Goal: Transaction & Acquisition: Purchase product/service

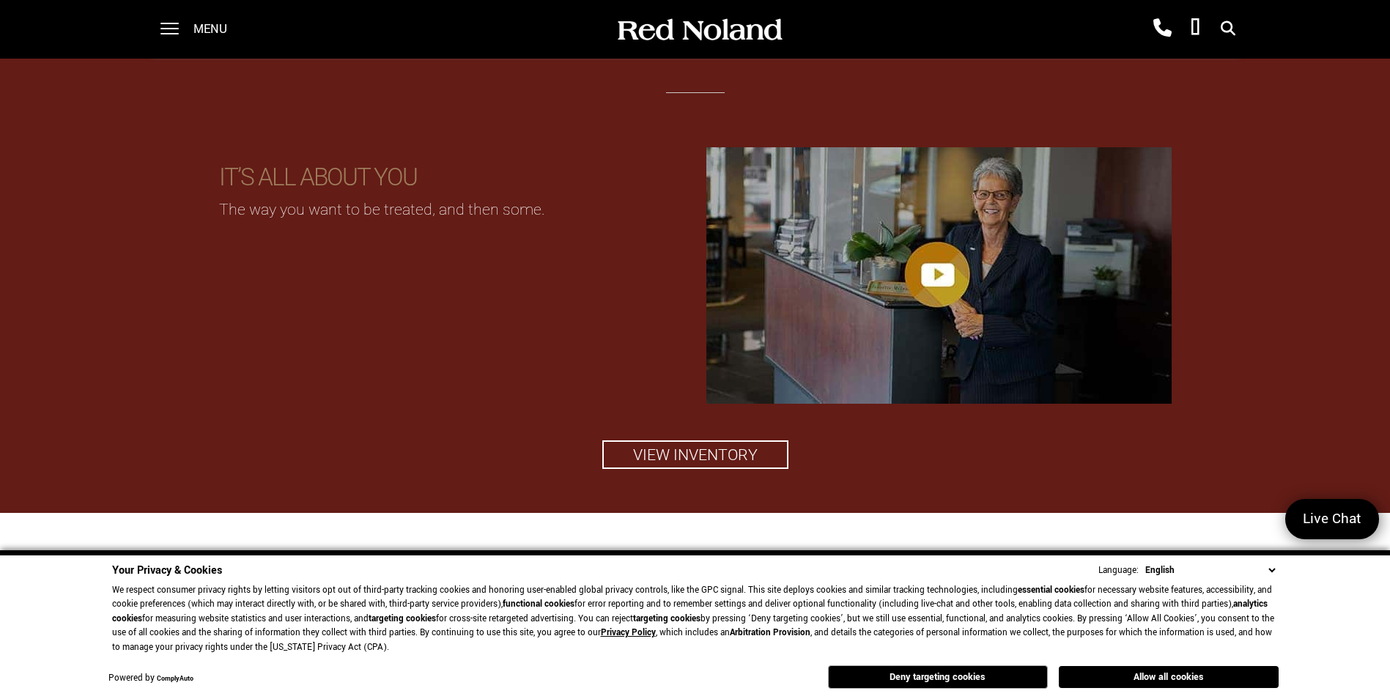
scroll to position [1612, 0]
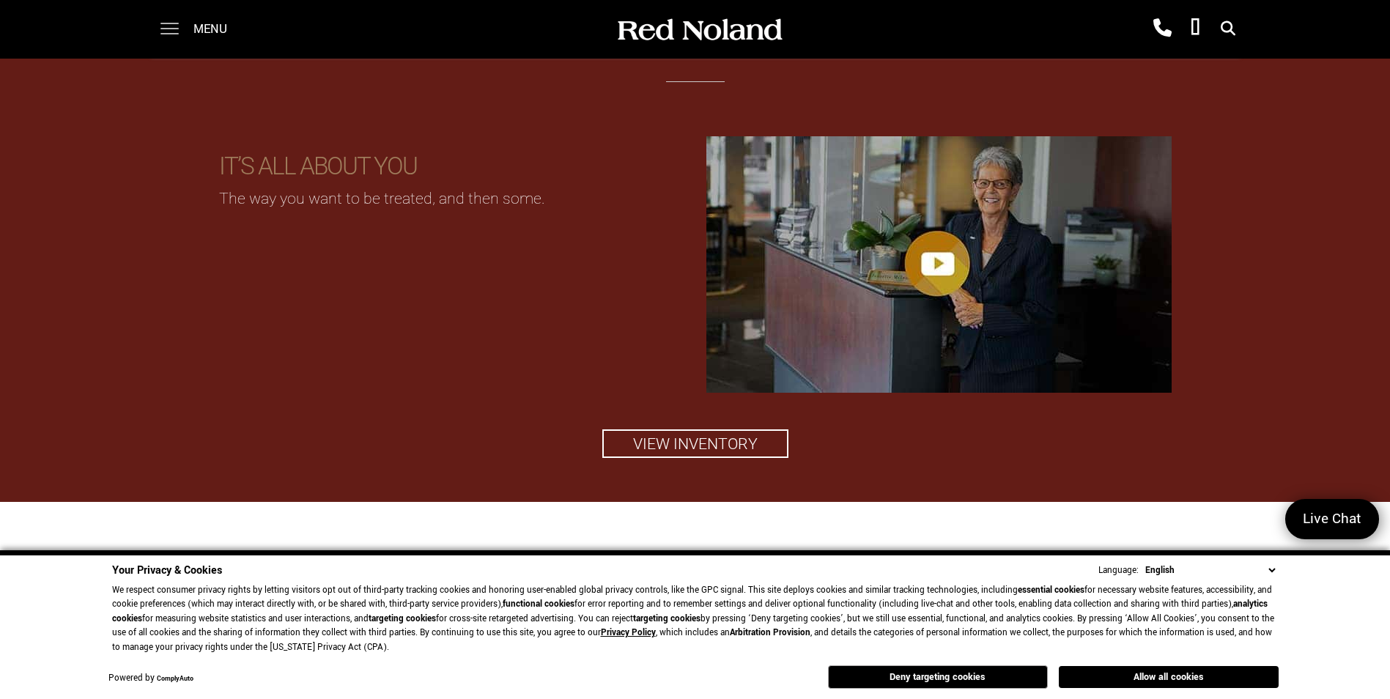
click at [161, 24] on span at bounding box center [169, 23] width 18 height 1
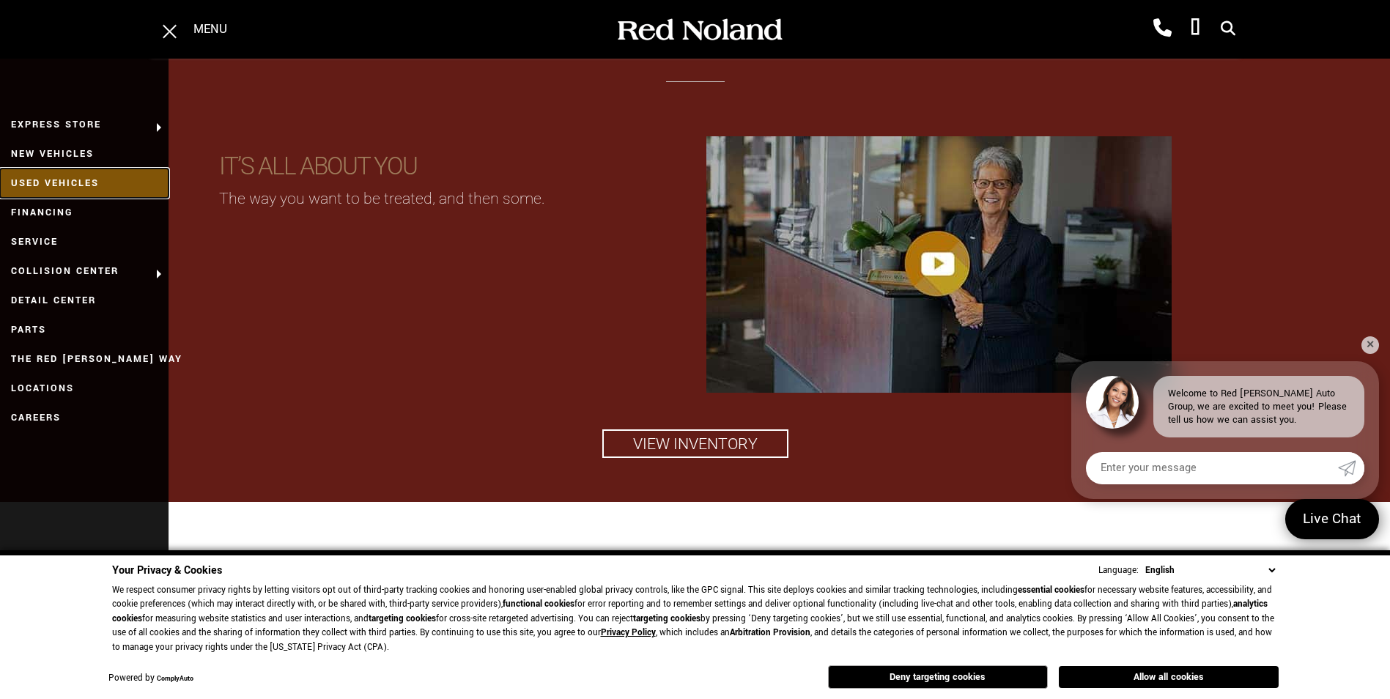
click at [65, 178] on link "Used Vehicles" at bounding box center [84, 183] width 169 height 29
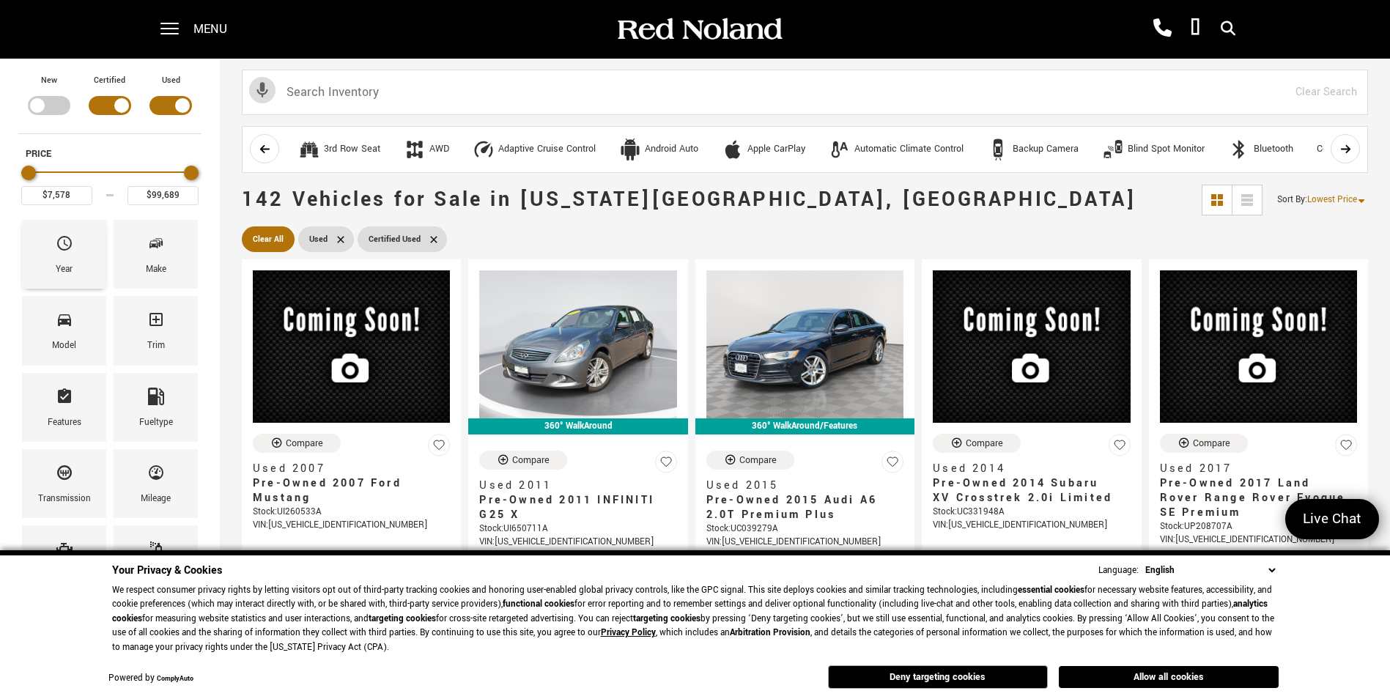
click at [59, 234] on span "Year" at bounding box center [65, 246] width 18 height 31
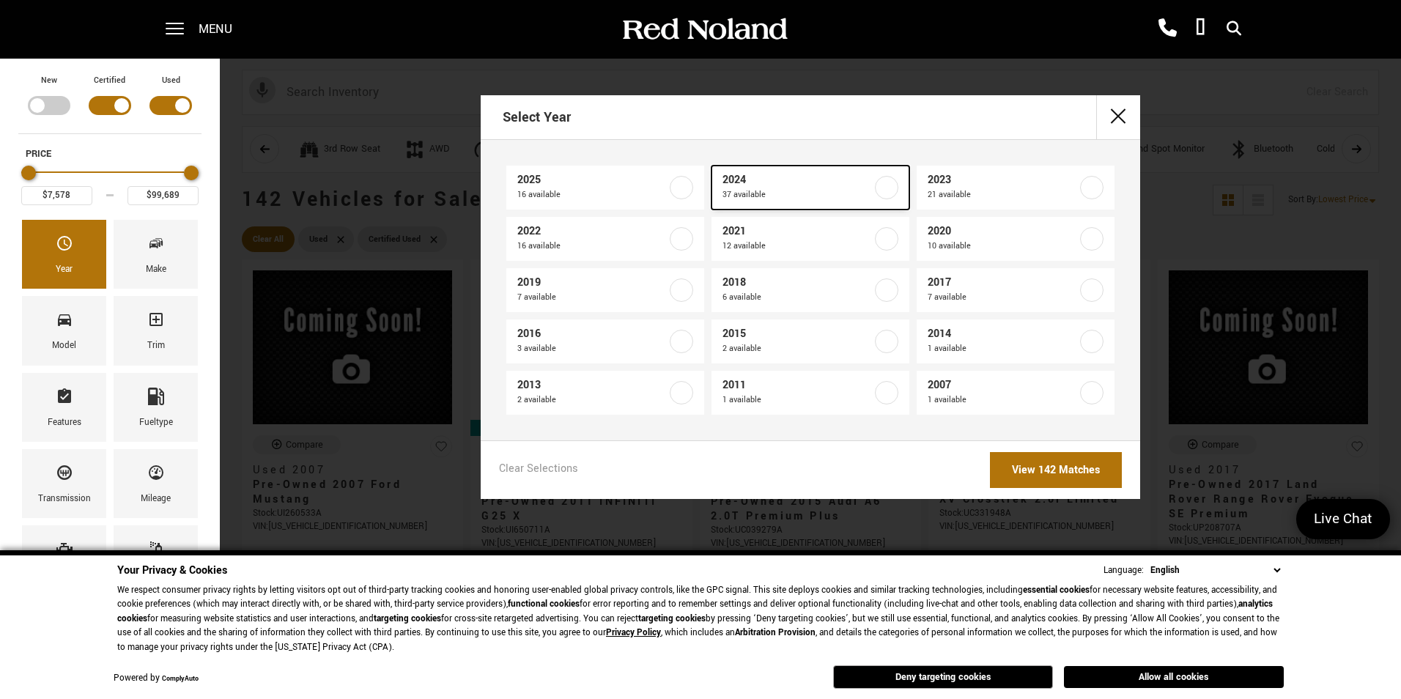
click at [755, 191] on span "37 available" at bounding box center [797, 195] width 149 height 15
type input "$21,614"
checkbox input "true"
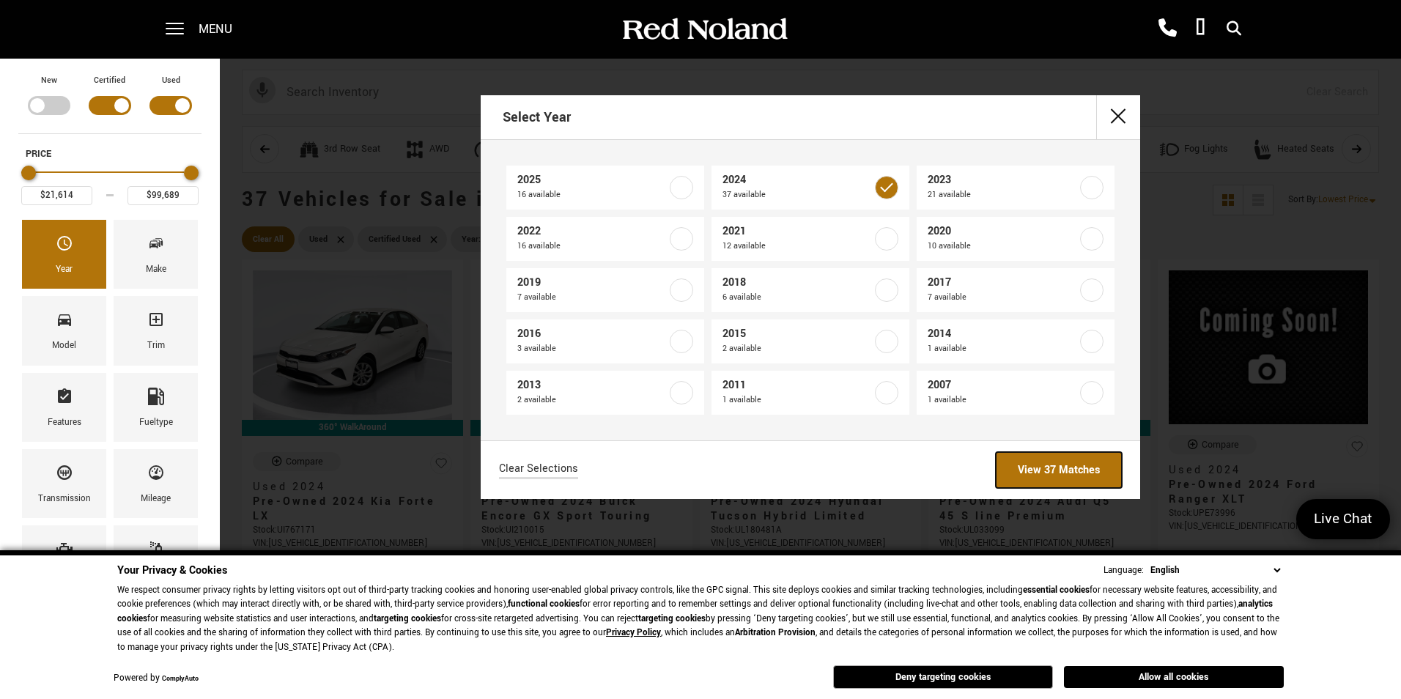
click at [1018, 470] on link "View 37 Matches" at bounding box center [1059, 470] width 126 height 36
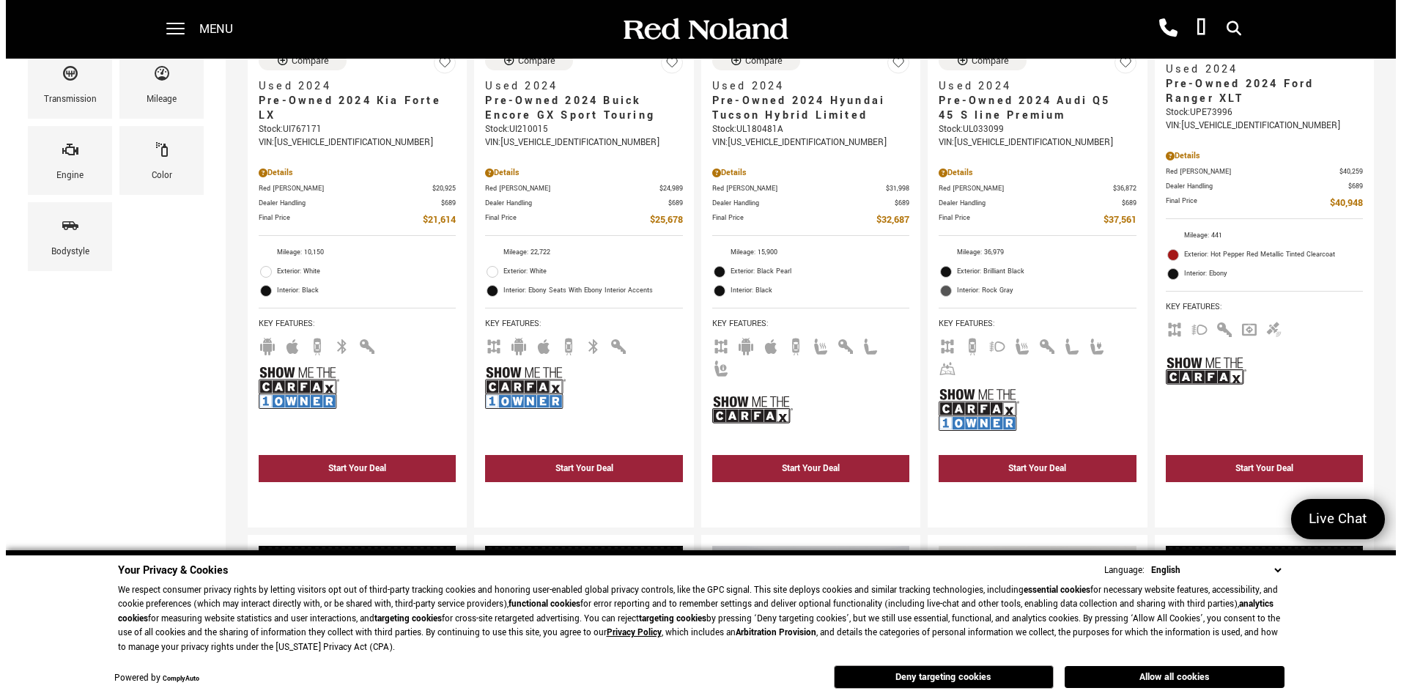
scroll to position [73, 0]
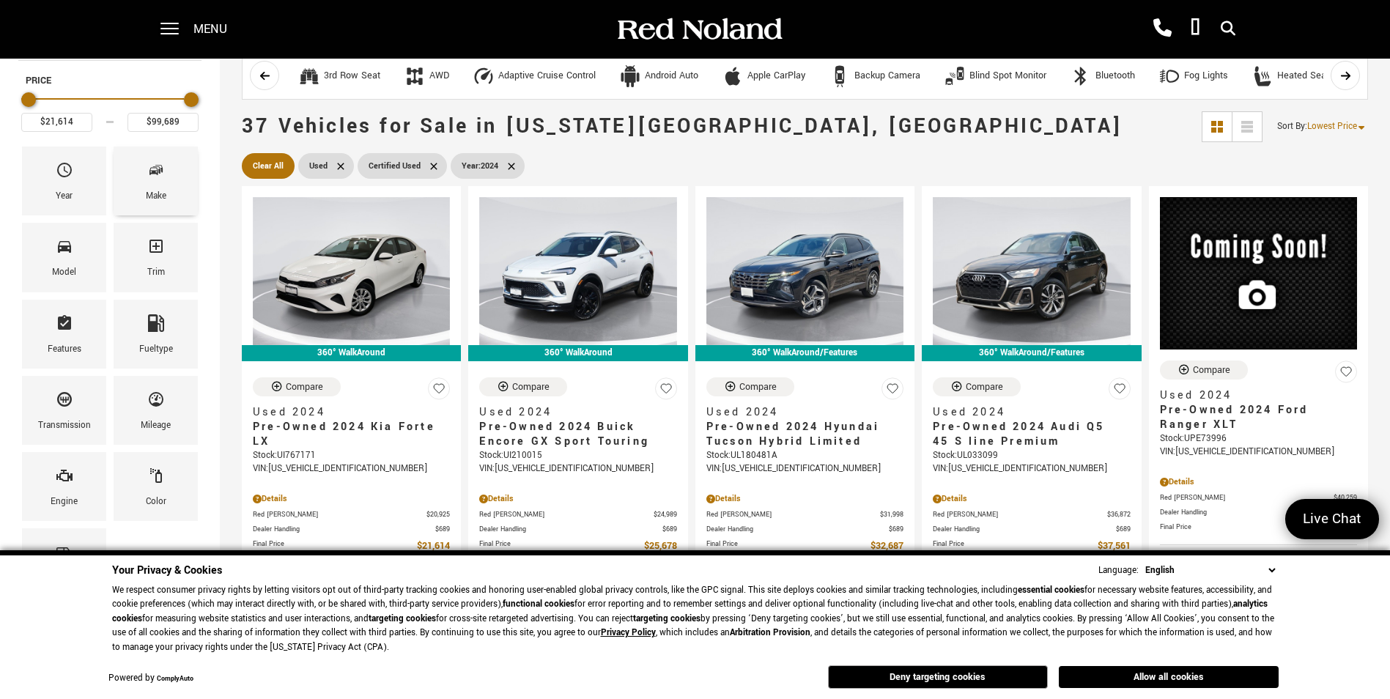
click at [160, 196] on div "Make" at bounding box center [156, 196] width 21 height 16
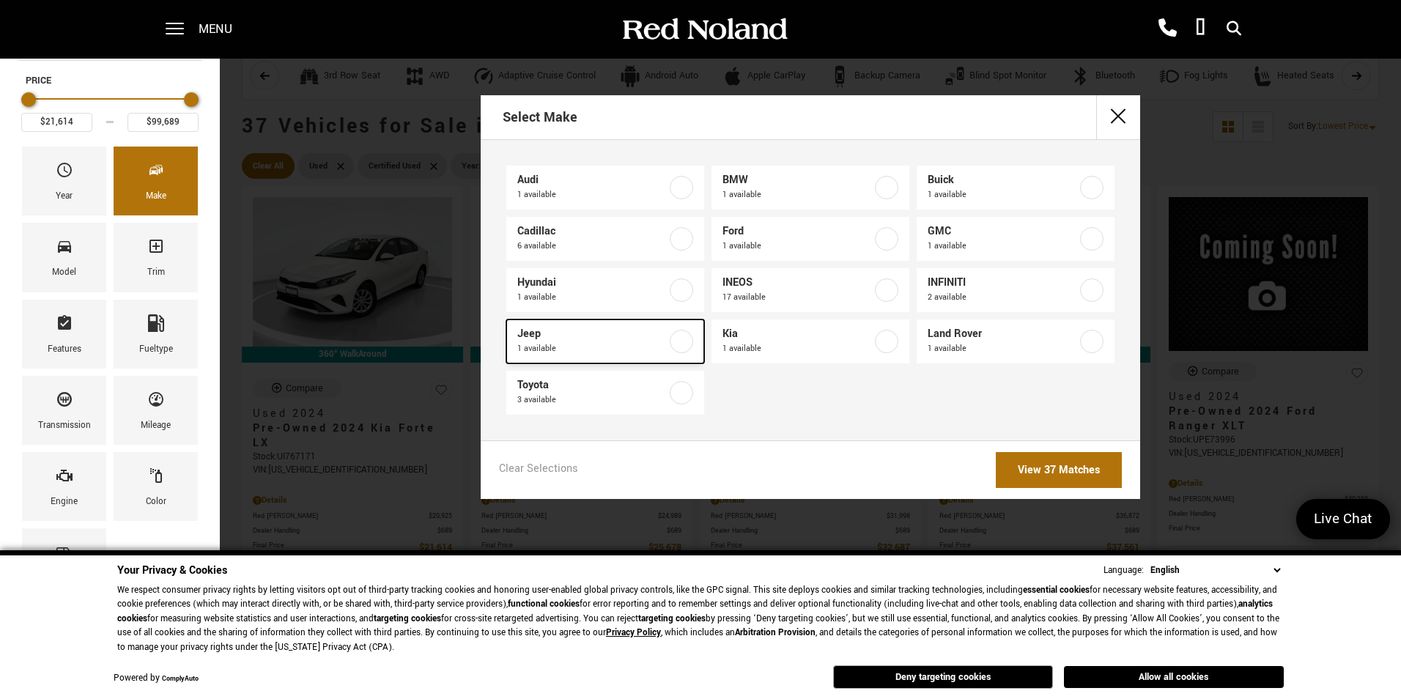
click at [542, 336] on span "Jeep" at bounding box center [591, 334] width 149 height 15
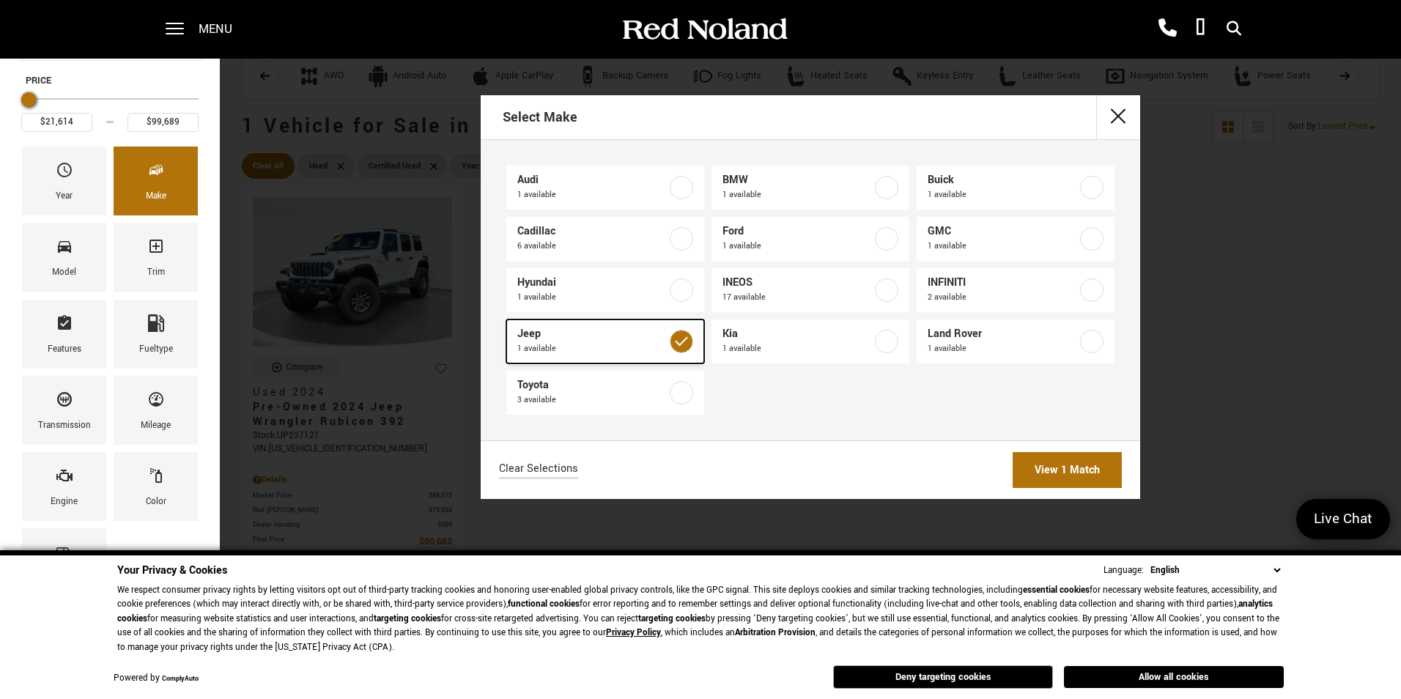
type input "$80,683"
checkbox input "true"
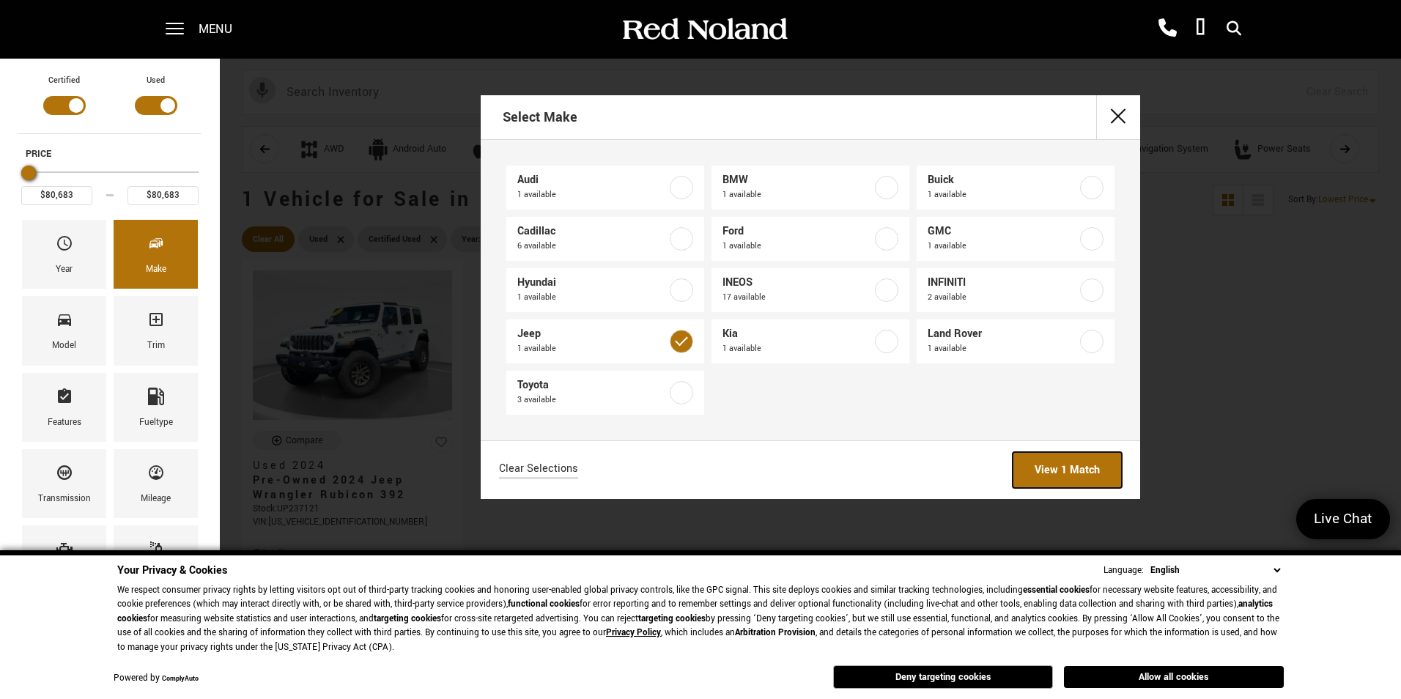
click at [1047, 473] on link "View 1 Match" at bounding box center [1067, 470] width 109 height 36
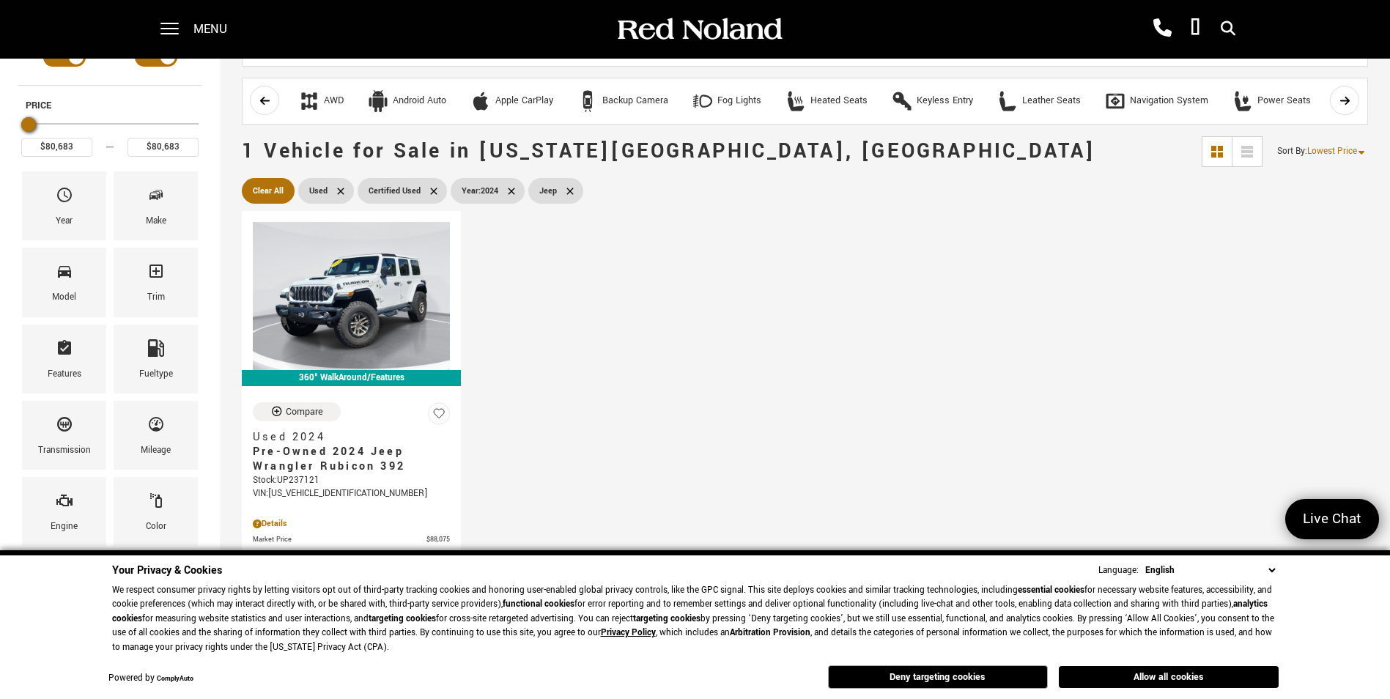
scroll to position [147, 0]
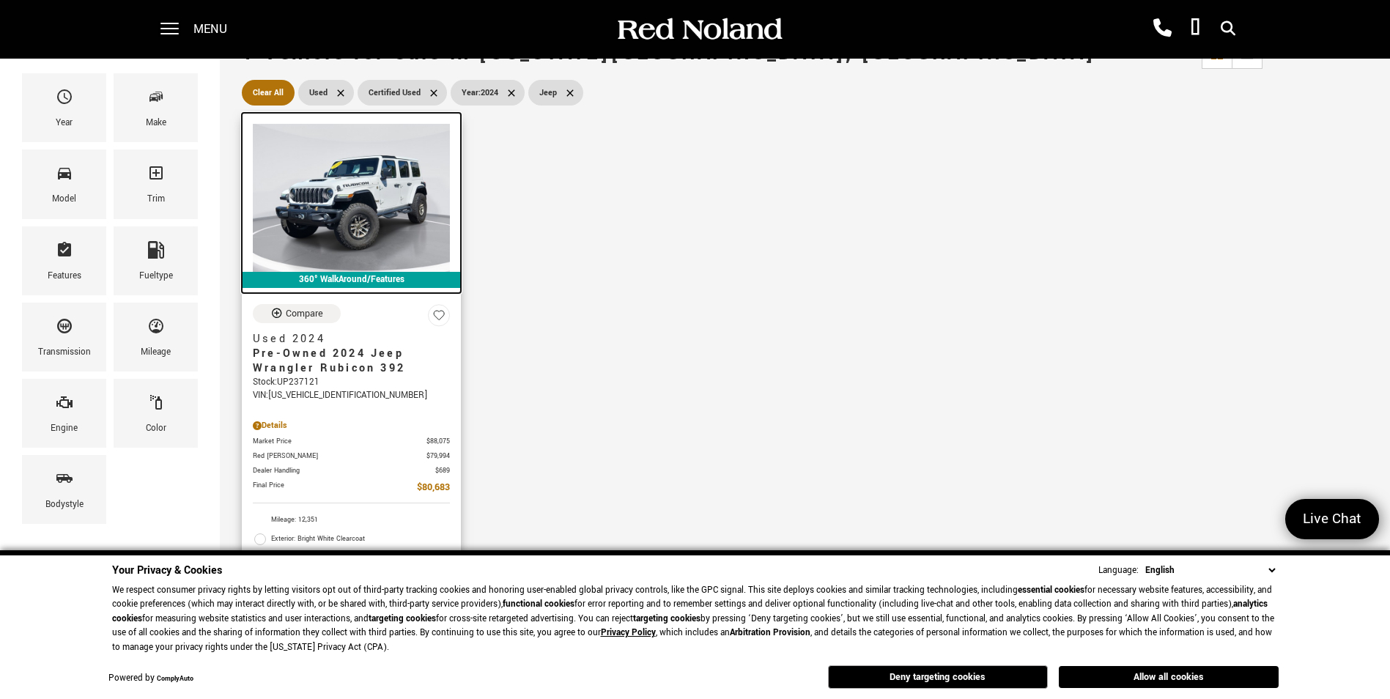
click at [326, 215] on img at bounding box center [351, 198] width 197 height 148
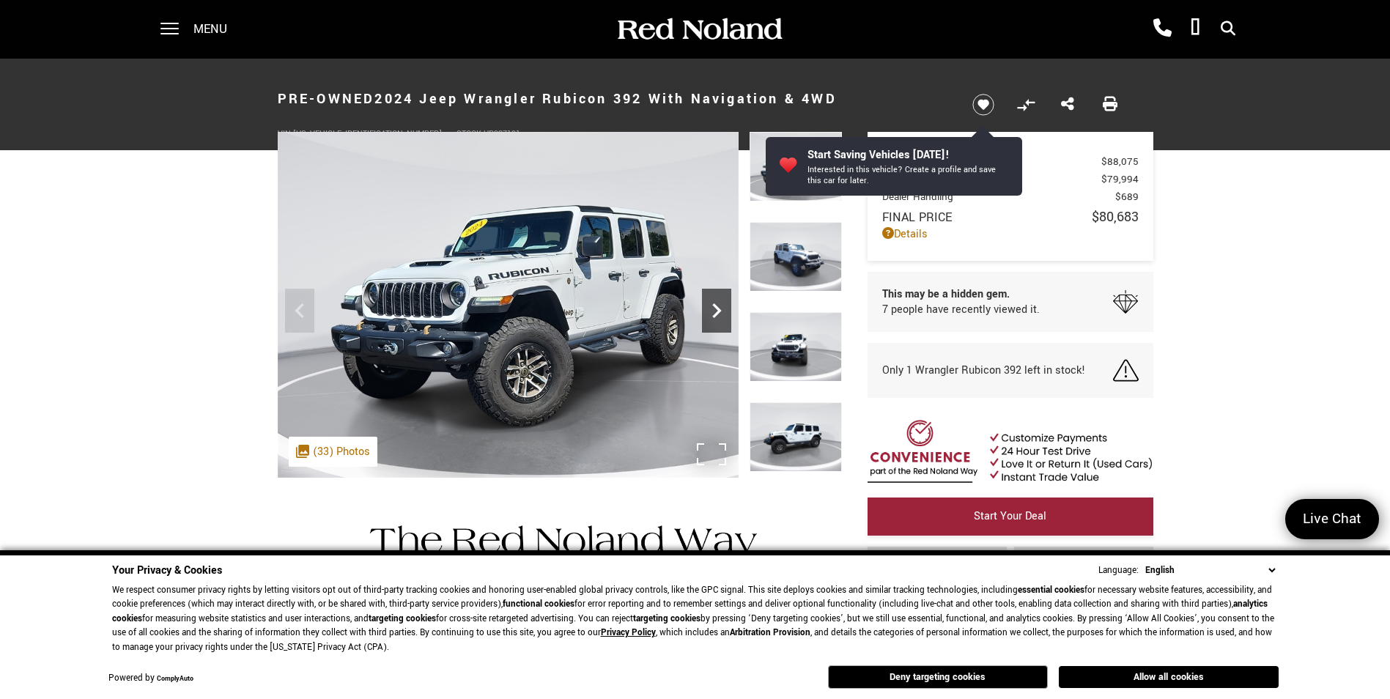
click at [723, 314] on icon "Next" at bounding box center [716, 310] width 29 height 29
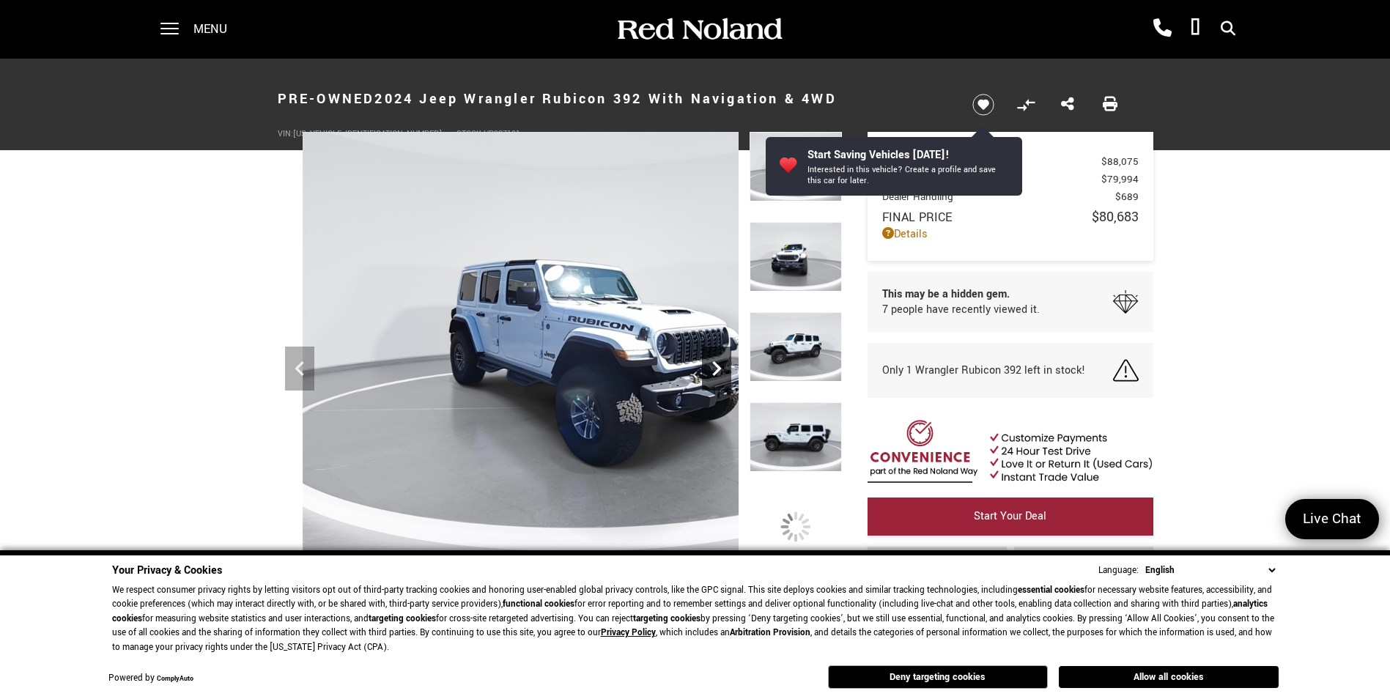
click at [723, 314] on img at bounding box center [585, 344] width 615 height 424
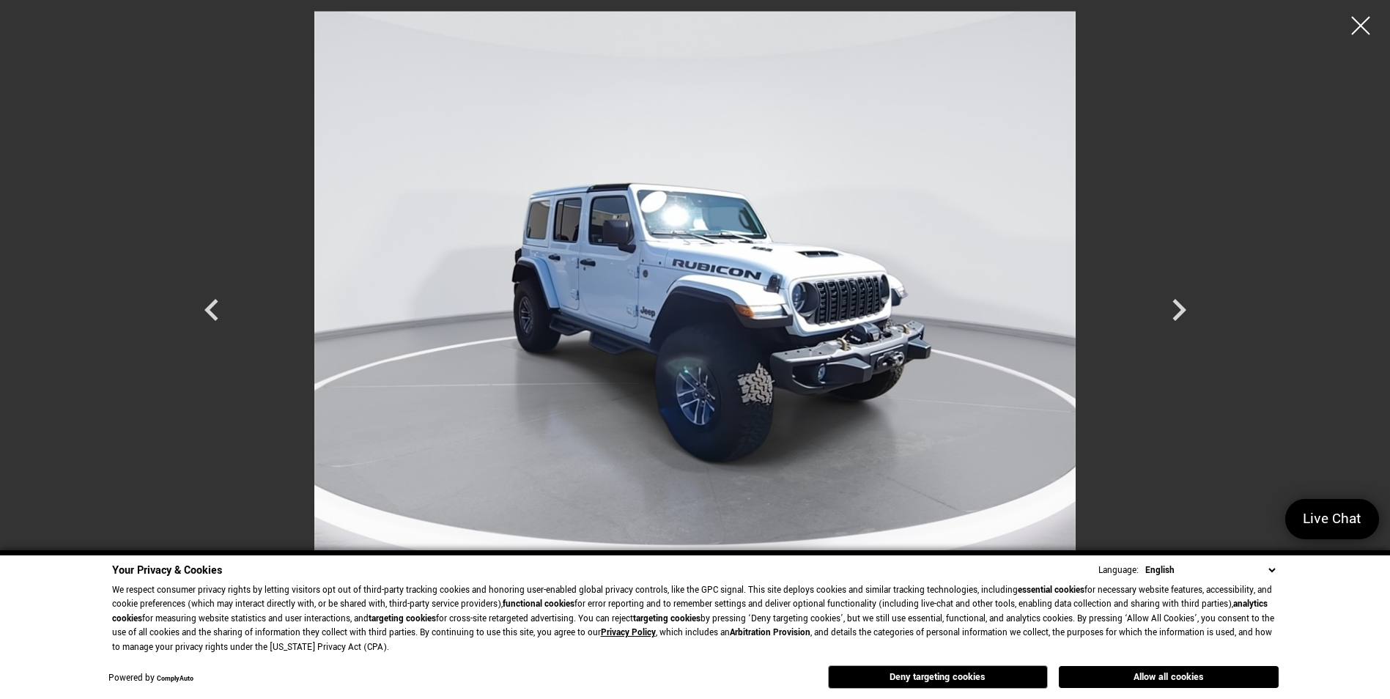
click at [723, 314] on img at bounding box center [695, 296] width 879 height 571
click at [1161, 321] on icon "Next" at bounding box center [1179, 310] width 44 height 44
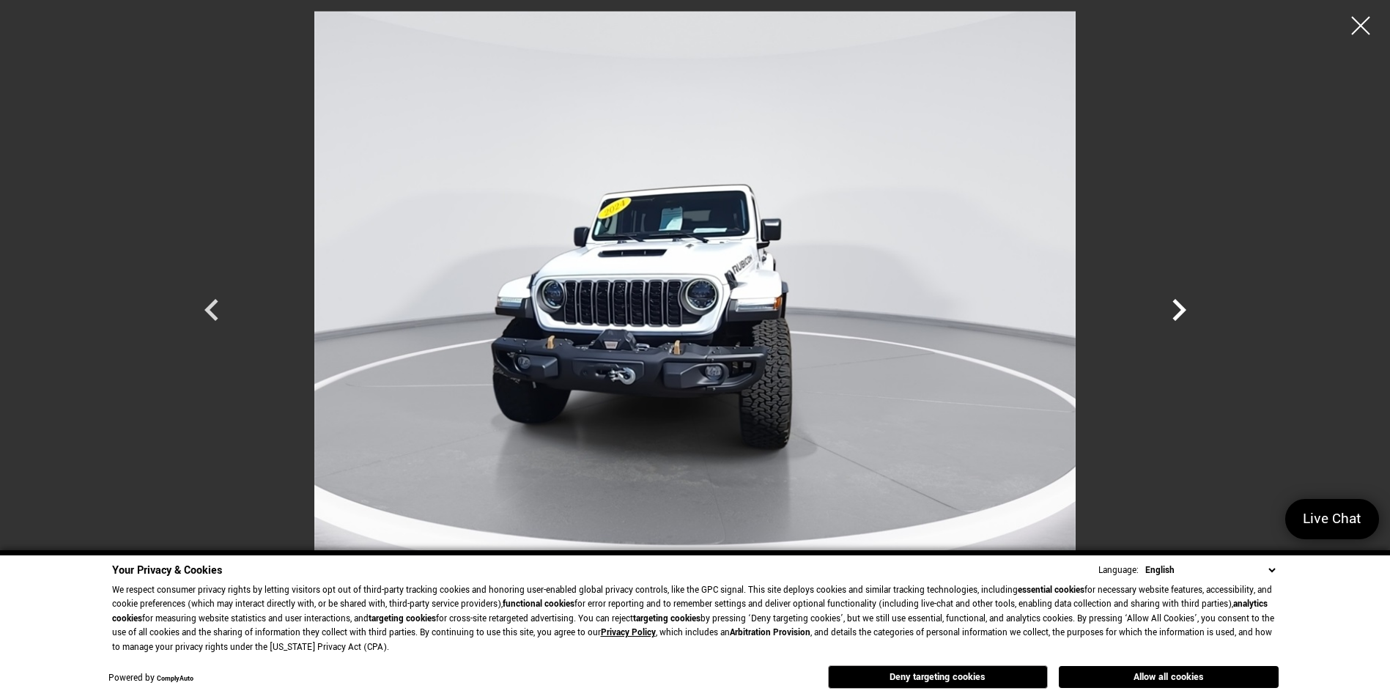
click at [1161, 321] on icon "Next" at bounding box center [1179, 310] width 44 height 44
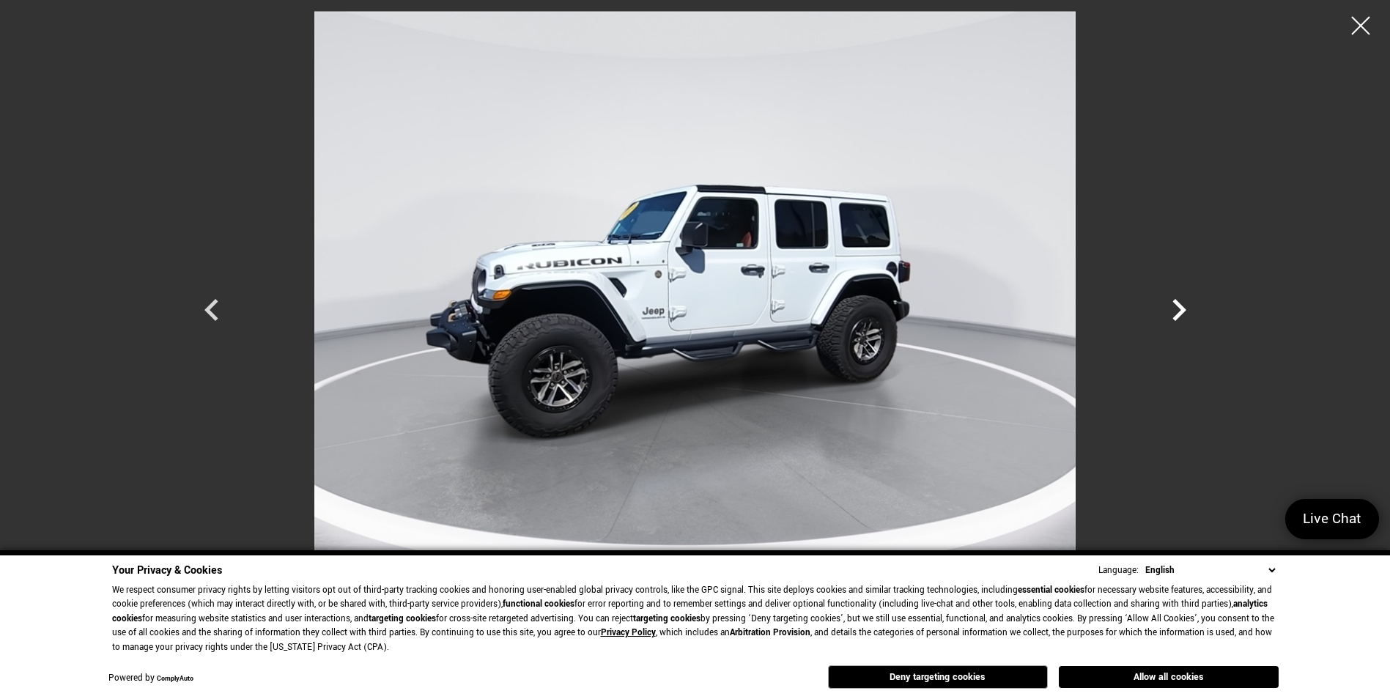
click at [1170, 321] on icon "Next" at bounding box center [1179, 310] width 44 height 44
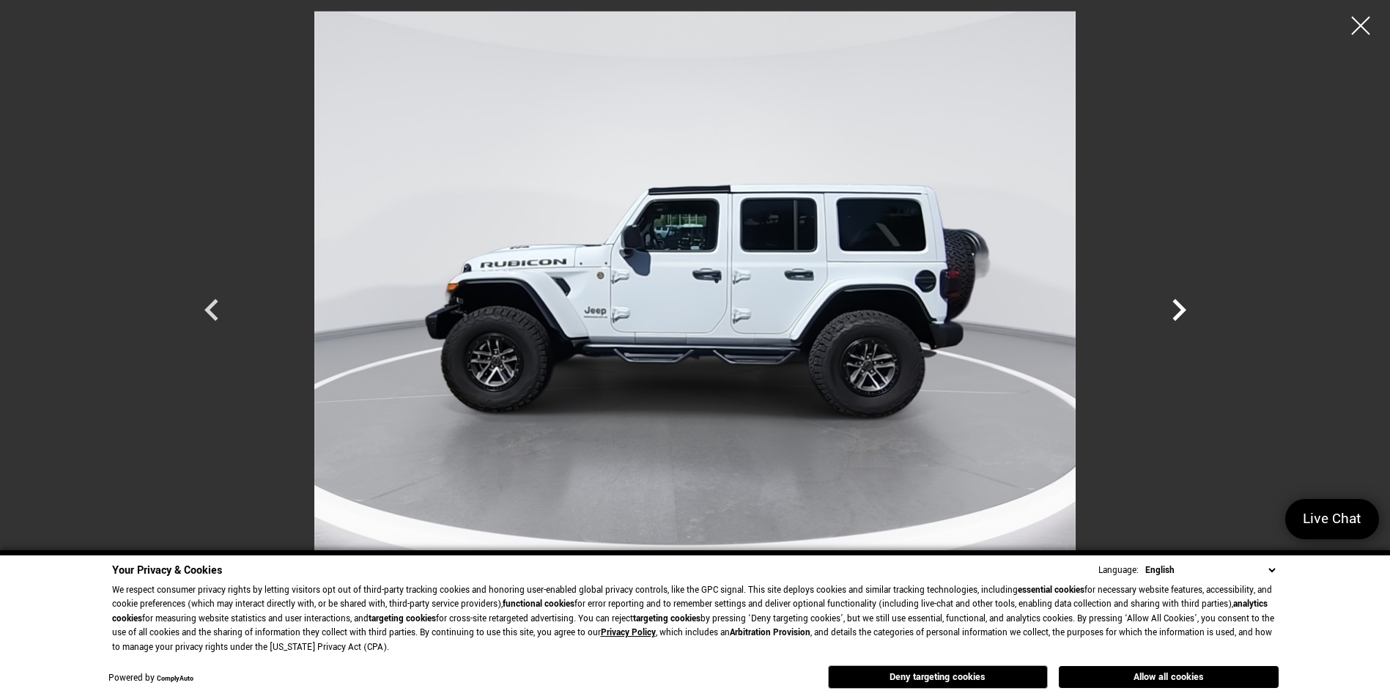
click at [1170, 321] on icon "Next" at bounding box center [1179, 310] width 44 height 44
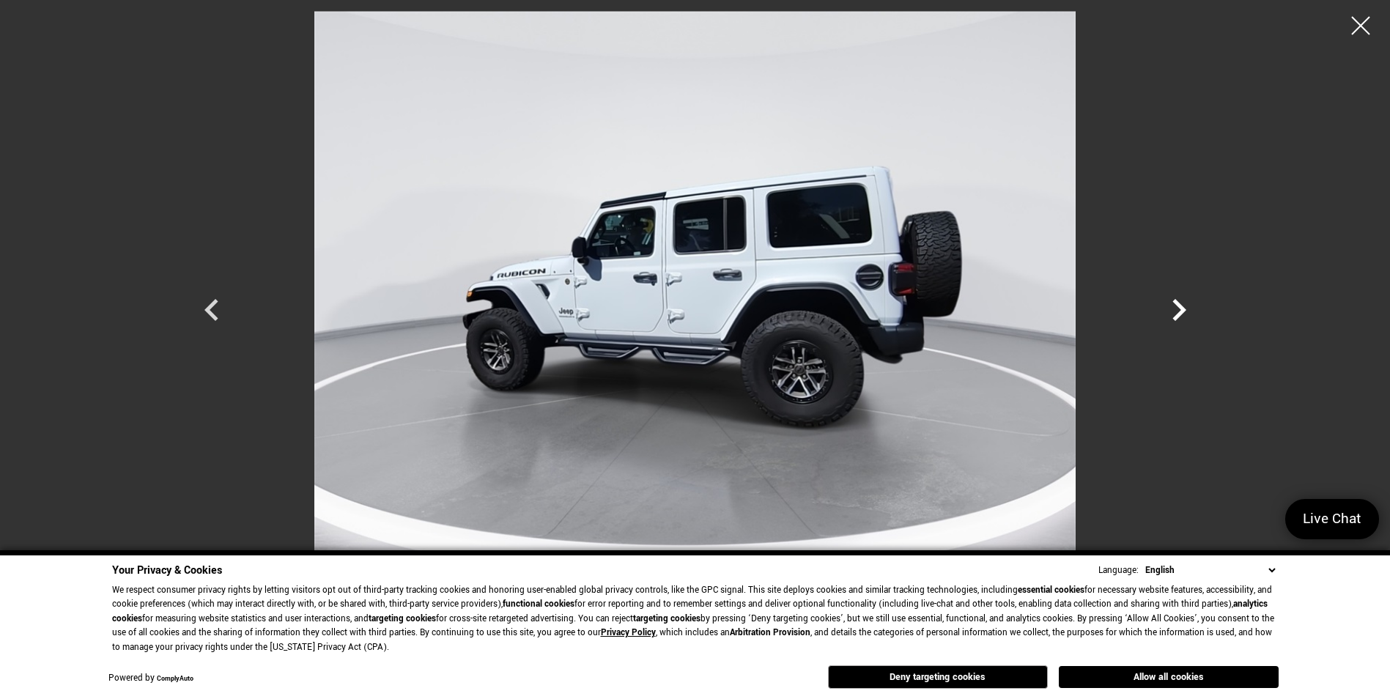
click at [1170, 321] on icon "Next" at bounding box center [1179, 310] width 44 height 44
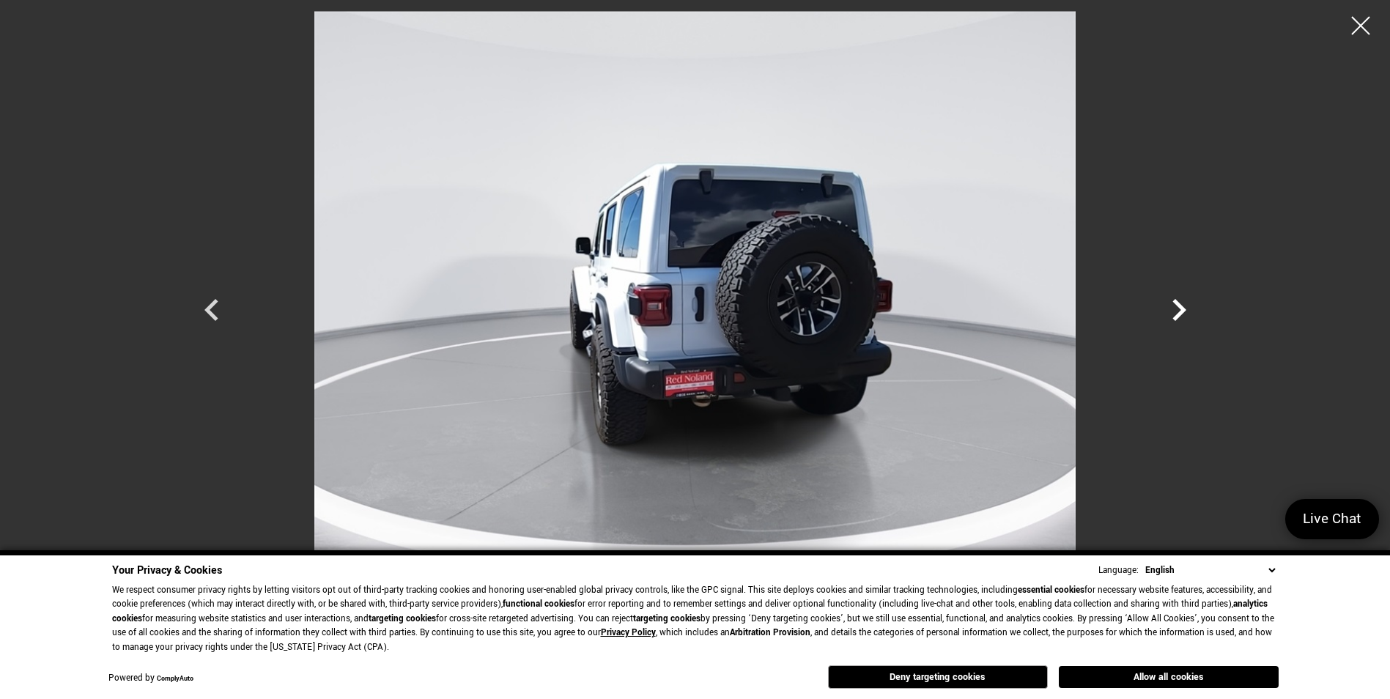
click at [1170, 321] on icon "Next" at bounding box center [1179, 310] width 44 height 44
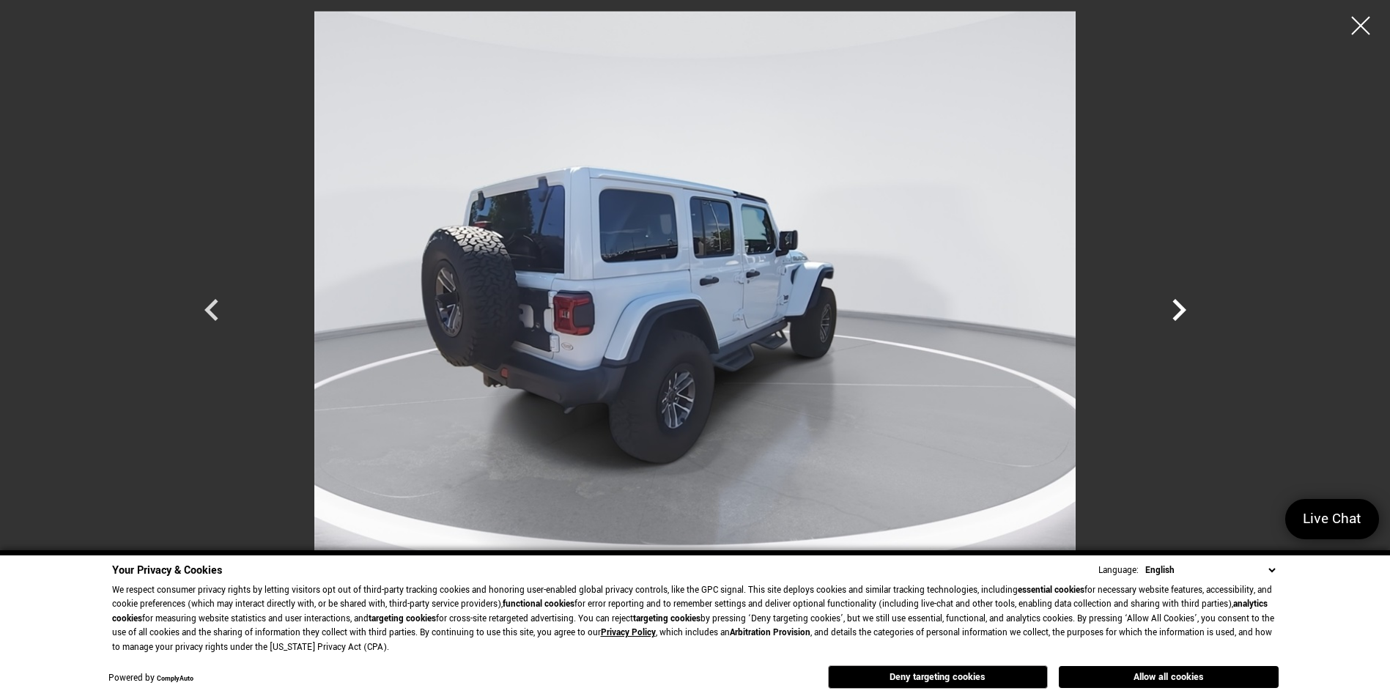
click at [1170, 321] on icon "Next" at bounding box center [1179, 310] width 44 height 44
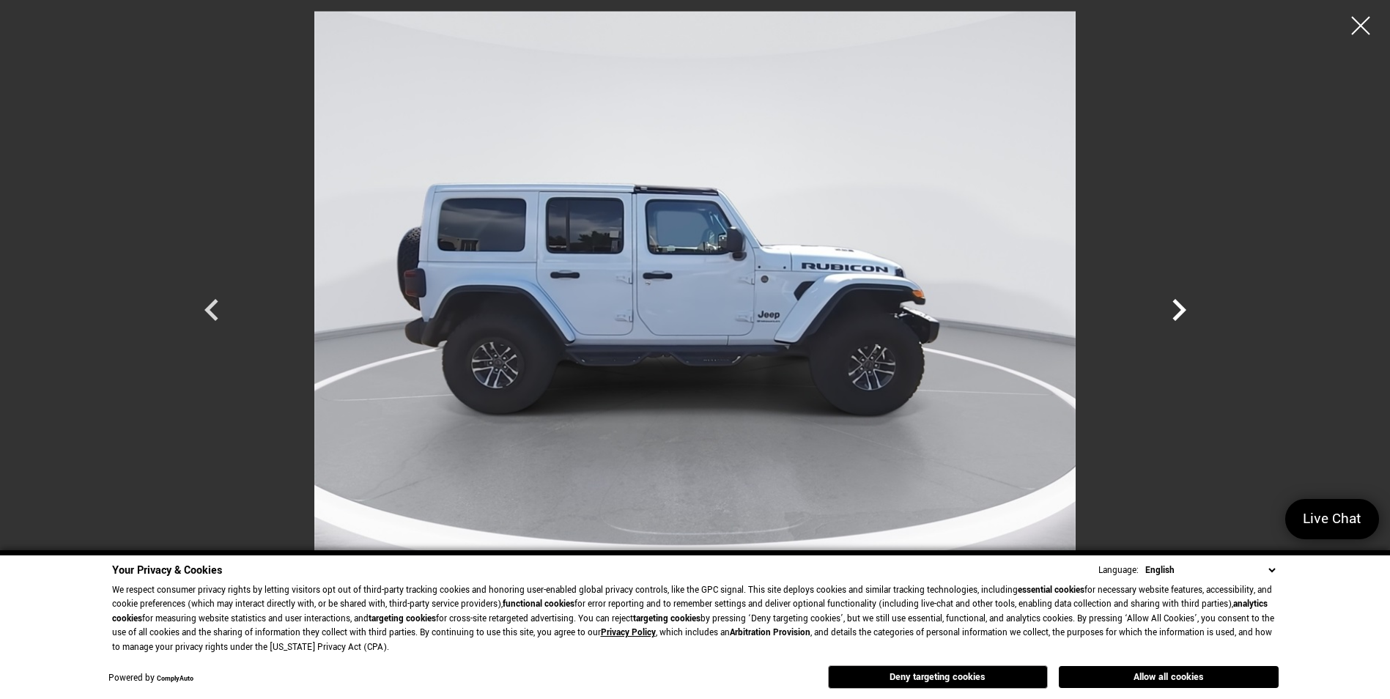
click at [1170, 321] on icon "Next" at bounding box center [1179, 310] width 44 height 44
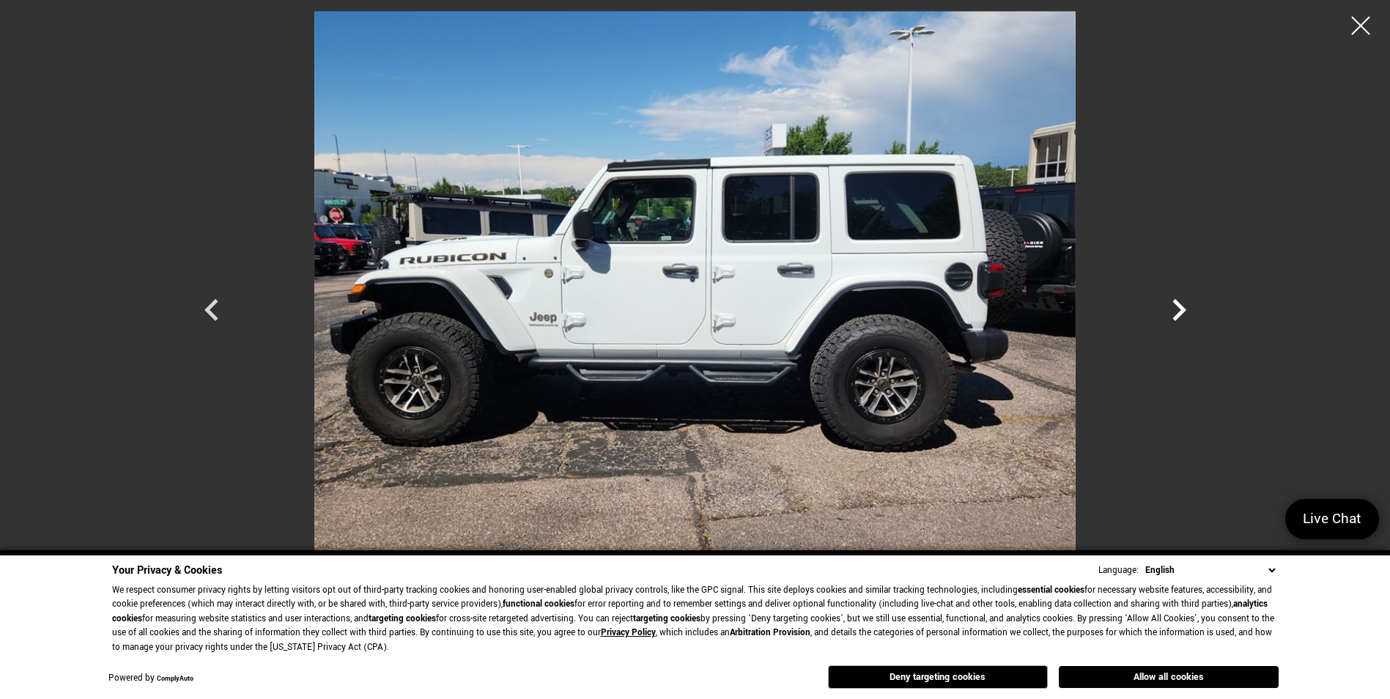
click at [1170, 321] on icon "Next" at bounding box center [1179, 310] width 44 height 44
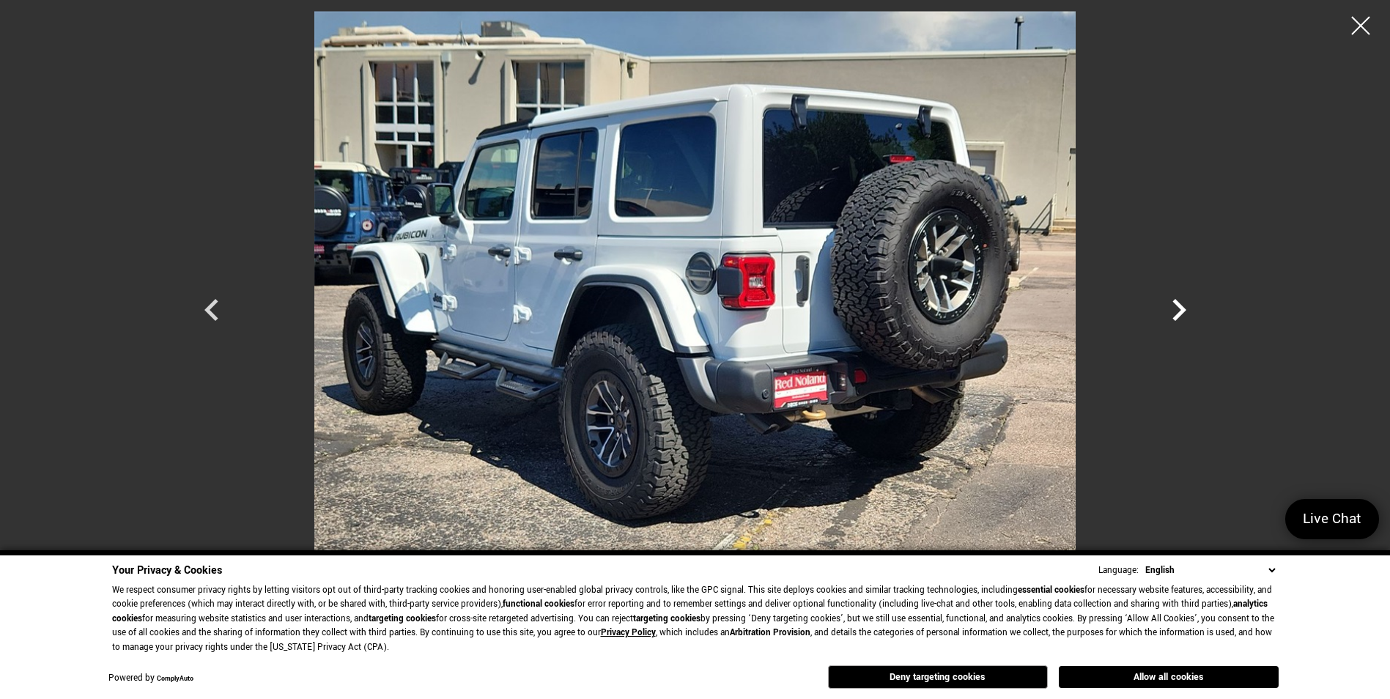
click at [1170, 321] on icon "Next" at bounding box center [1179, 310] width 44 height 44
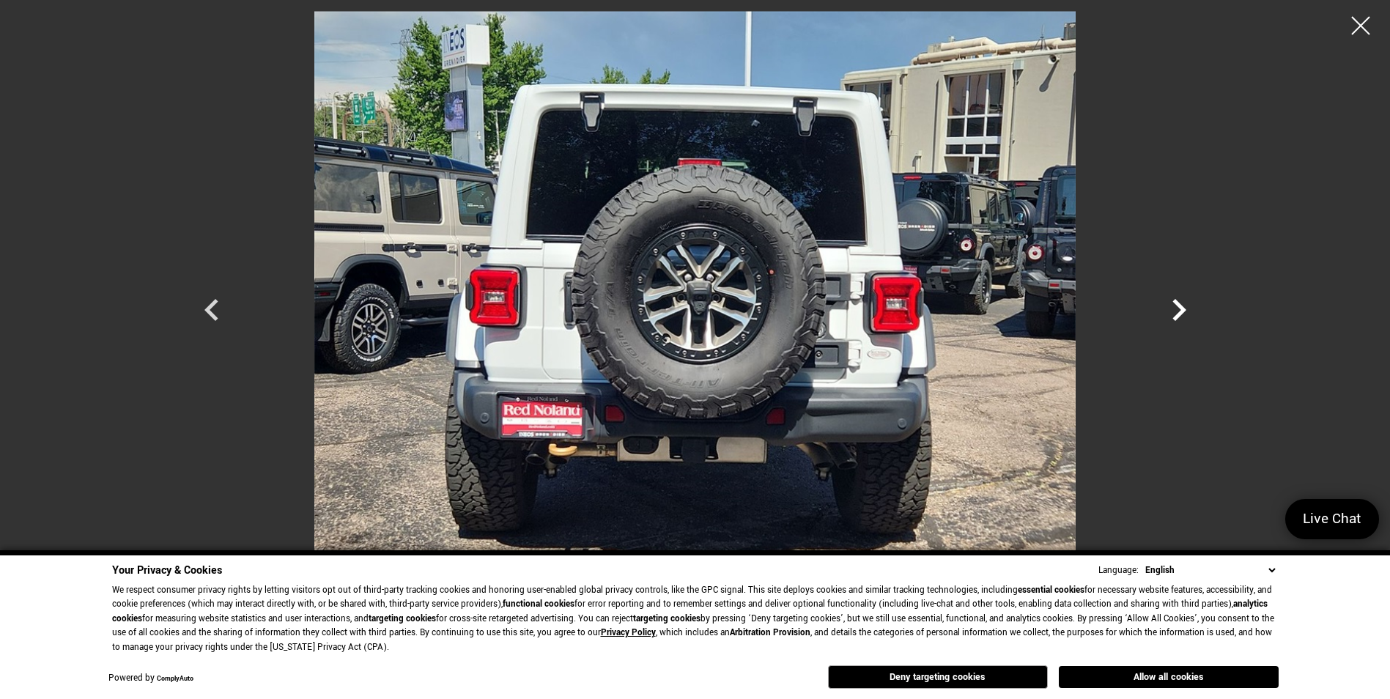
click at [1170, 321] on icon "Next" at bounding box center [1179, 310] width 44 height 44
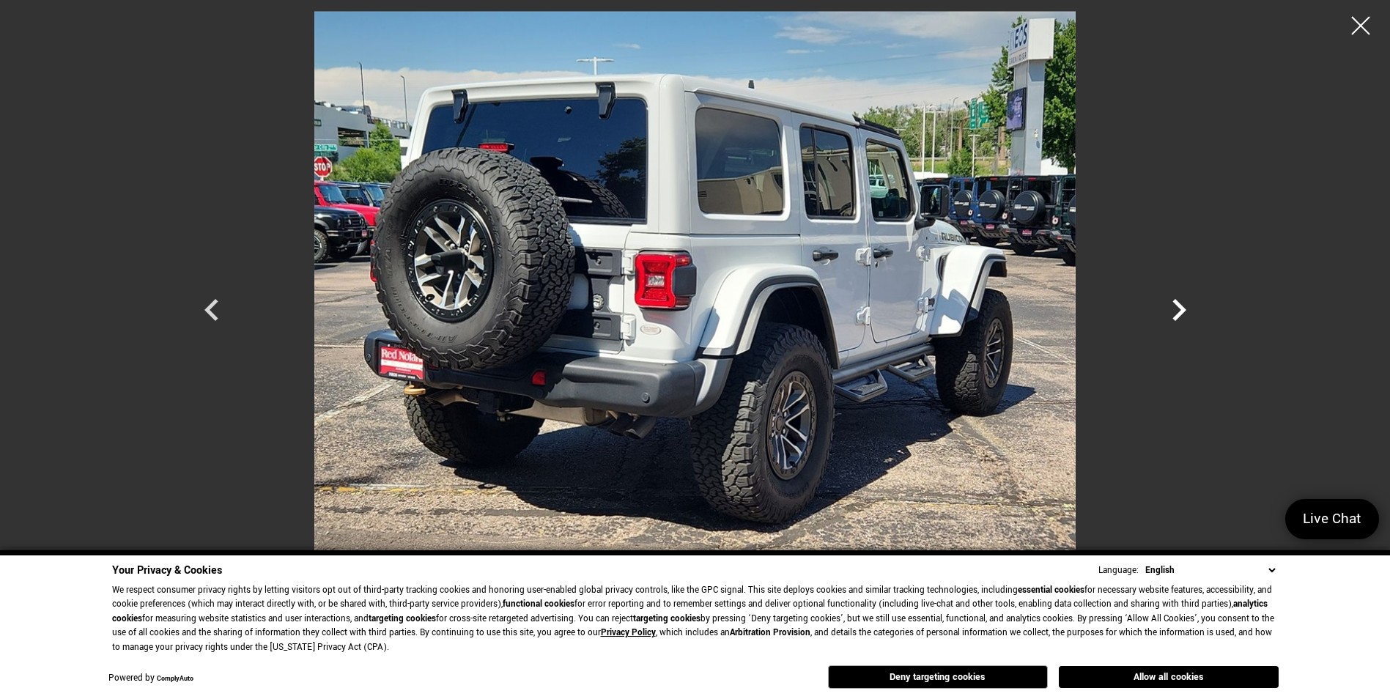
click at [1170, 321] on icon "Next" at bounding box center [1179, 310] width 44 height 44
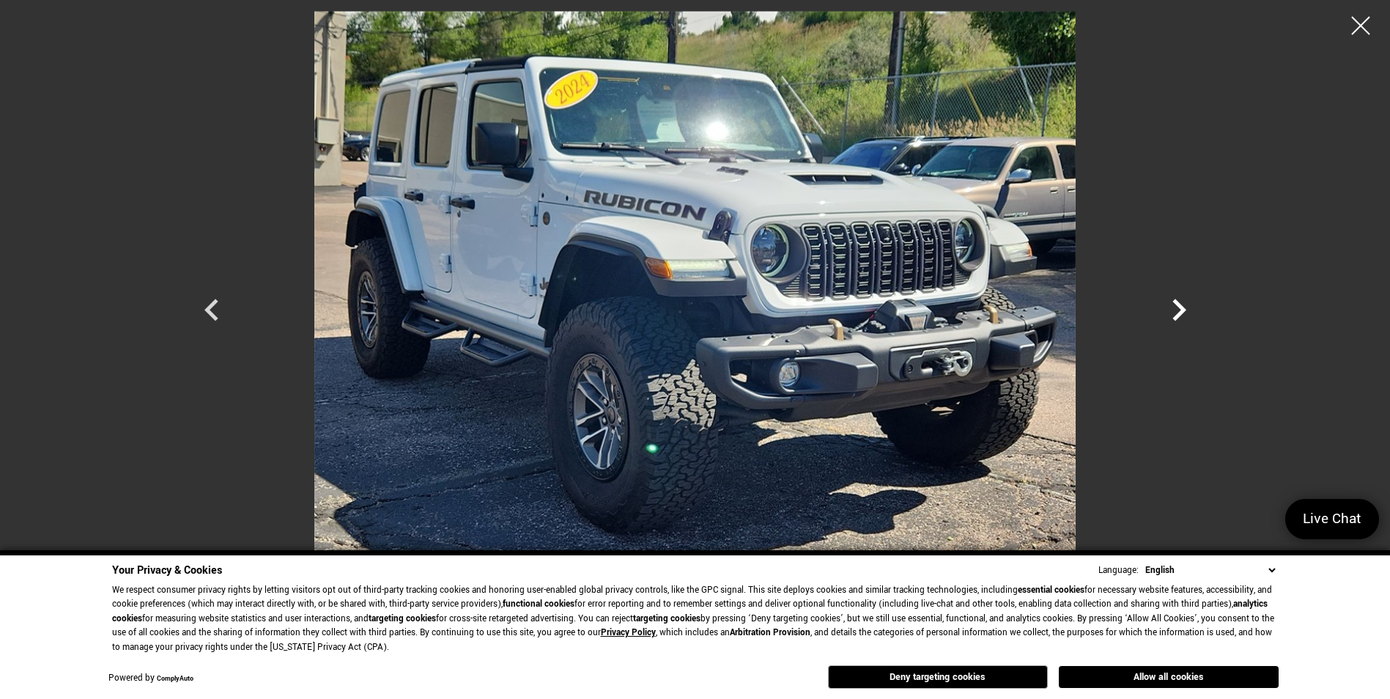
click at [1170, 321] on icon "Next" at bounding box center [1179, 310] width 44 height 44
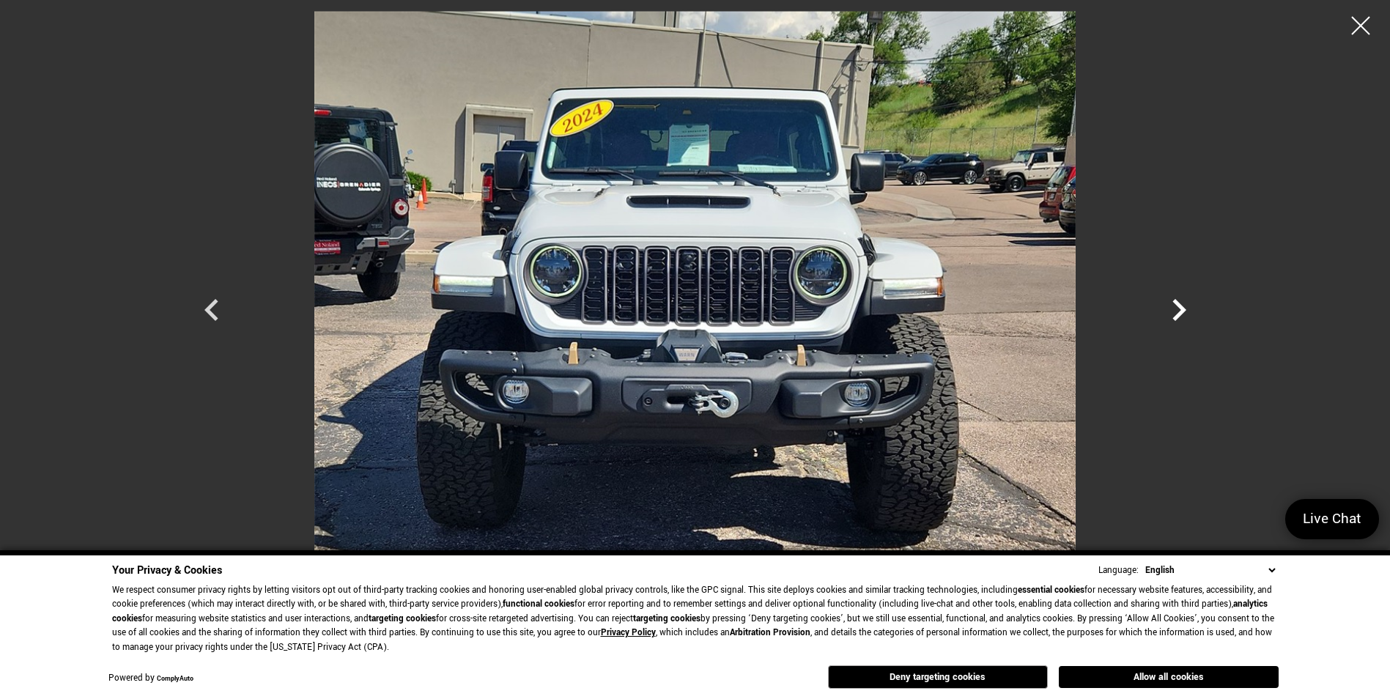
click at [1170, 321] on icon "Next" at bounding box center [1179, 310] width 44 height 44
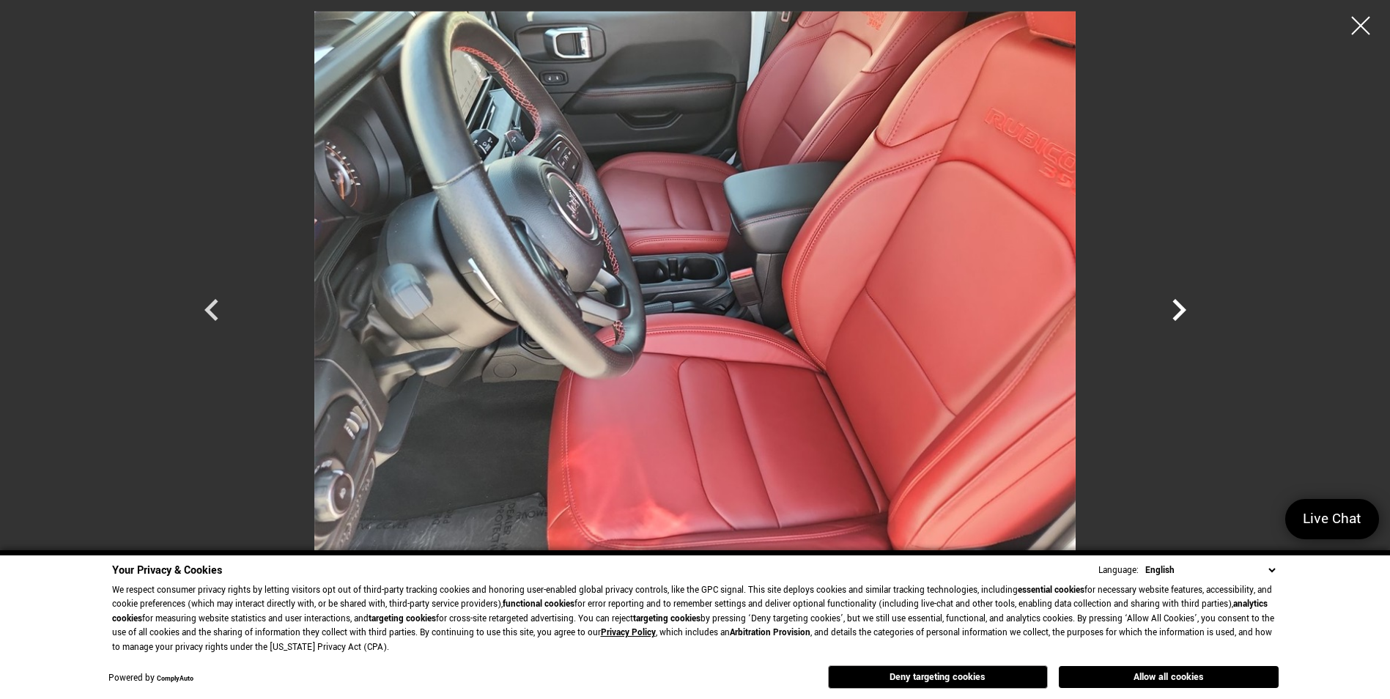
click at [1170, 321] on icon "Next" at bounding box center [1179, 310] width 44 height 44
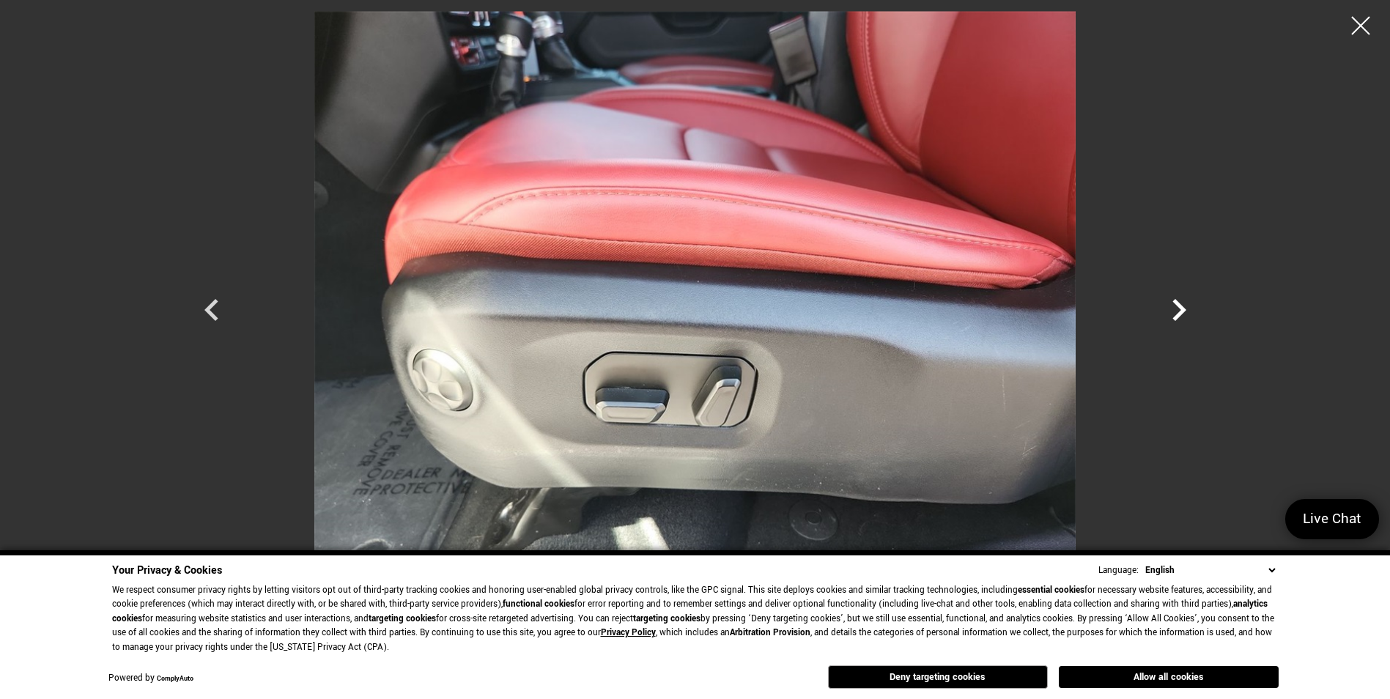
click at [1170, 321] on icon "Next" at bounding box center [1179, 310] width 44 height 44
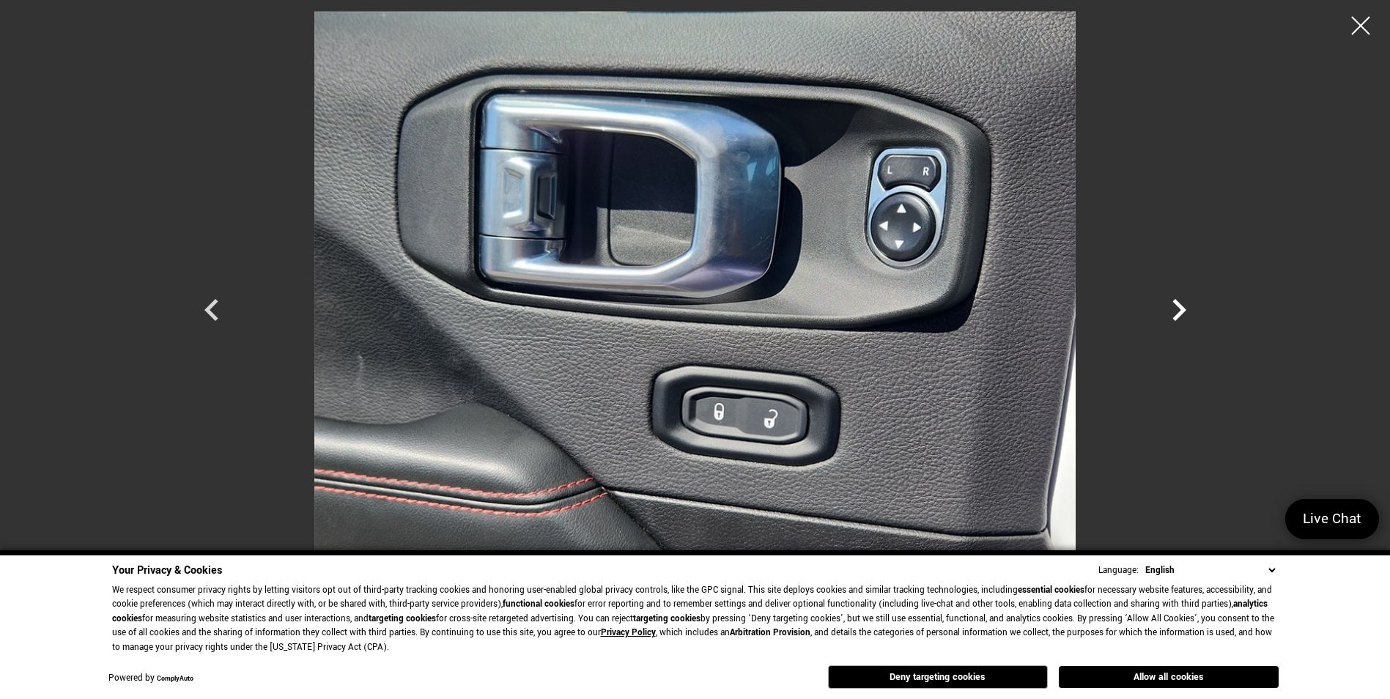
click at [1170, 321] on icon "Next" at bounding box center [1179, 310] width 44 height 44
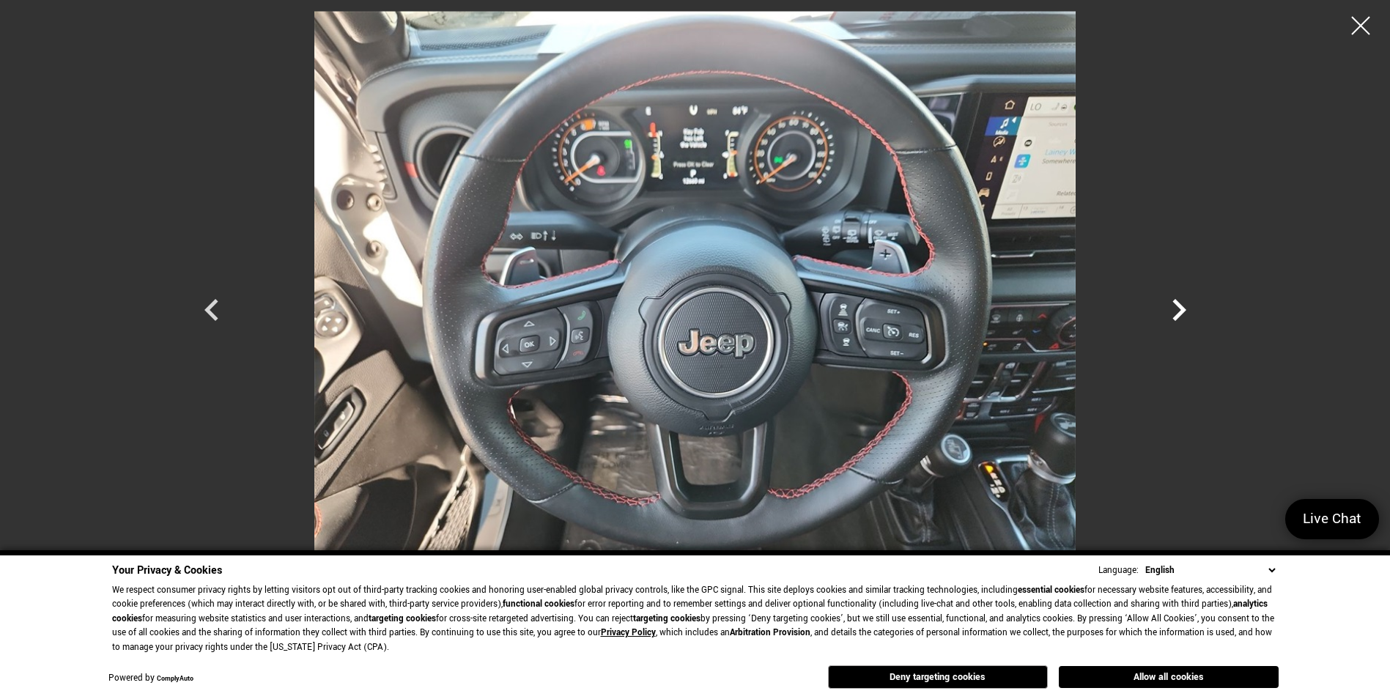
click at [1170, 321] on icon "Next" at bounding box center [1179, 310] width 44 height 44
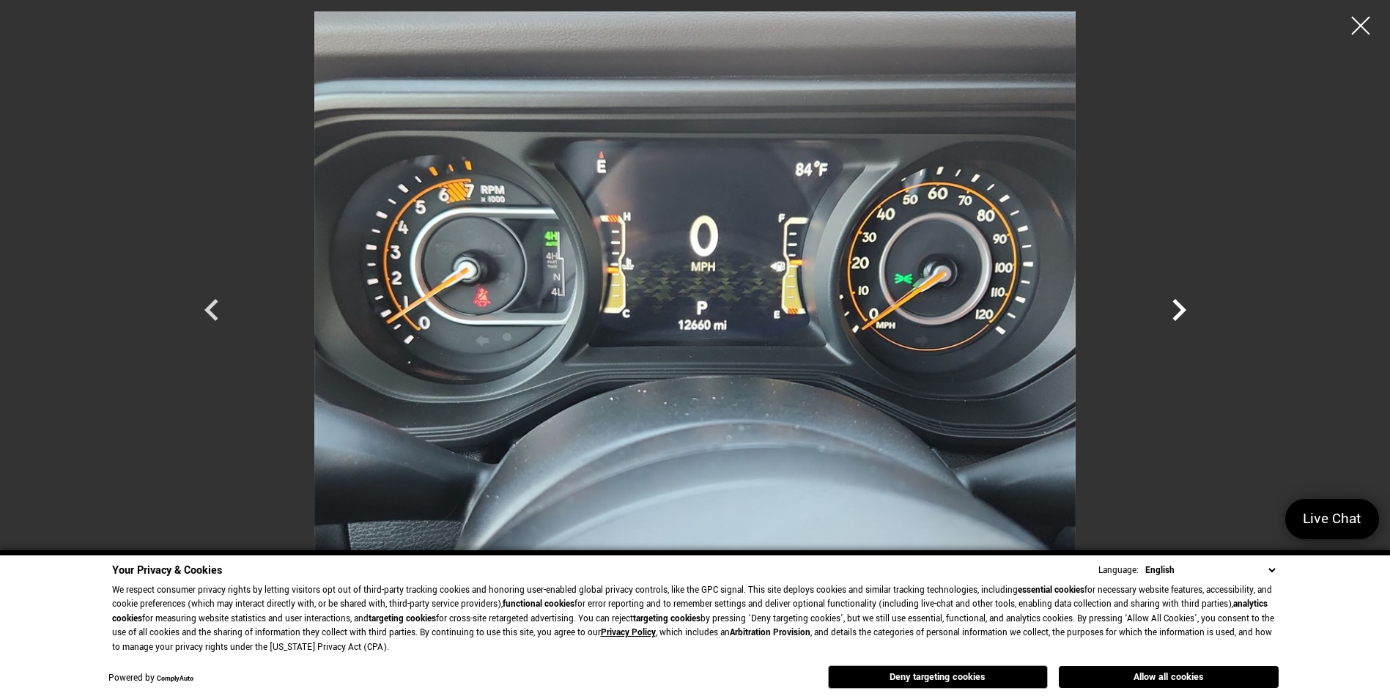
click at [1170, 321] on icon "Next" at bounding box center [1179, 310] width 44 height 44
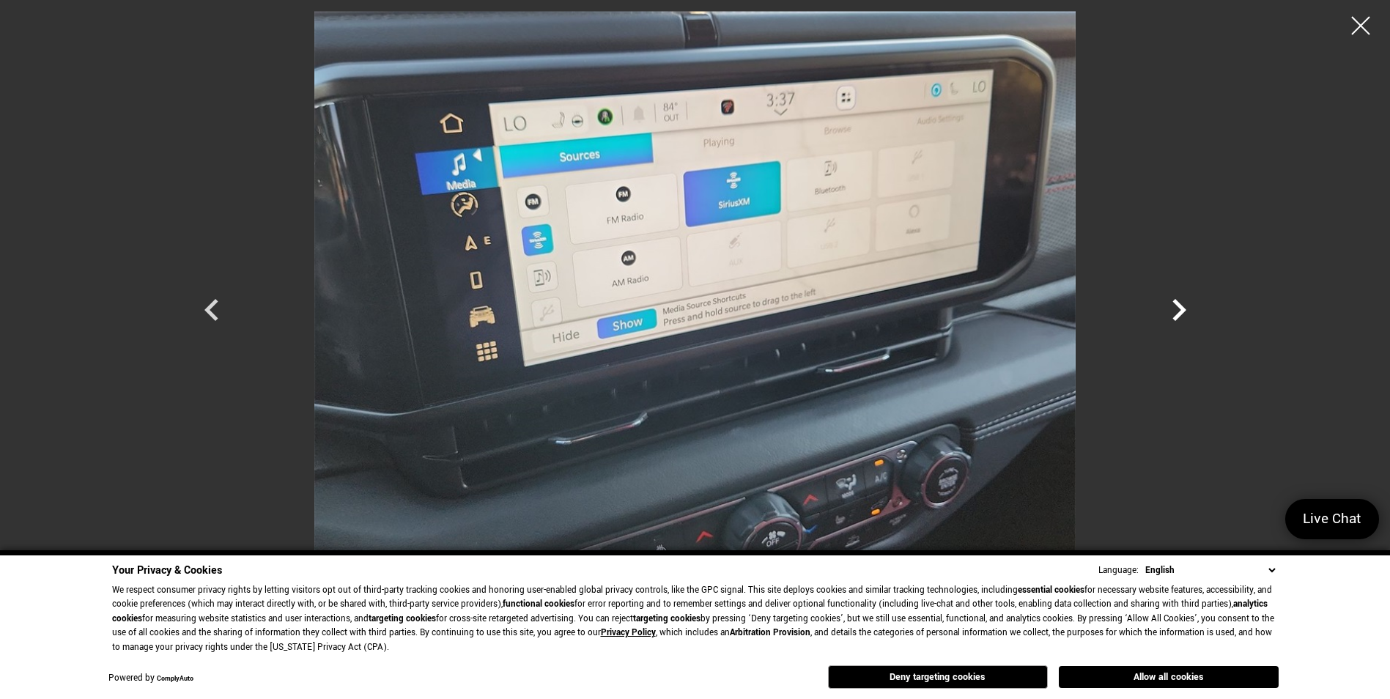
click at [1170, 321] on icon "Next" at bounding box center [1179, 310] width 44 height 44
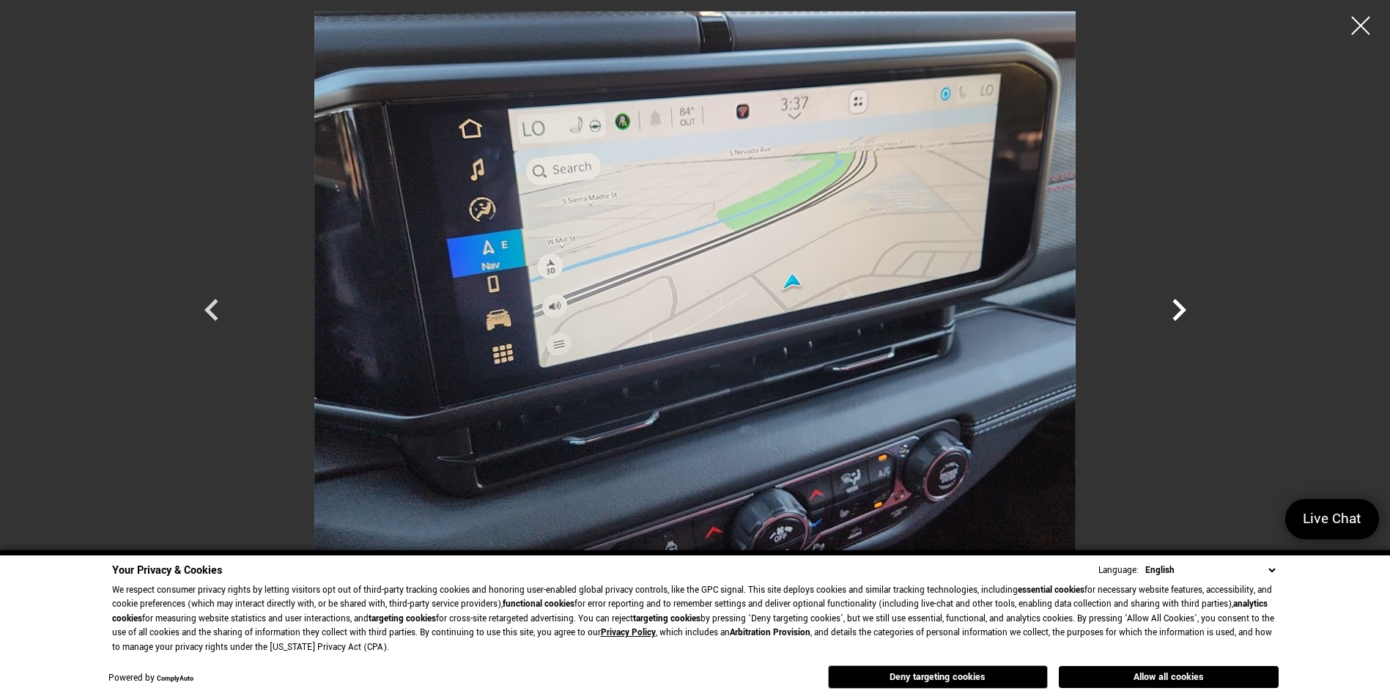
click at [1170, 321] on icon "Next" at bounding box center [1179, 310] width 44 height 44
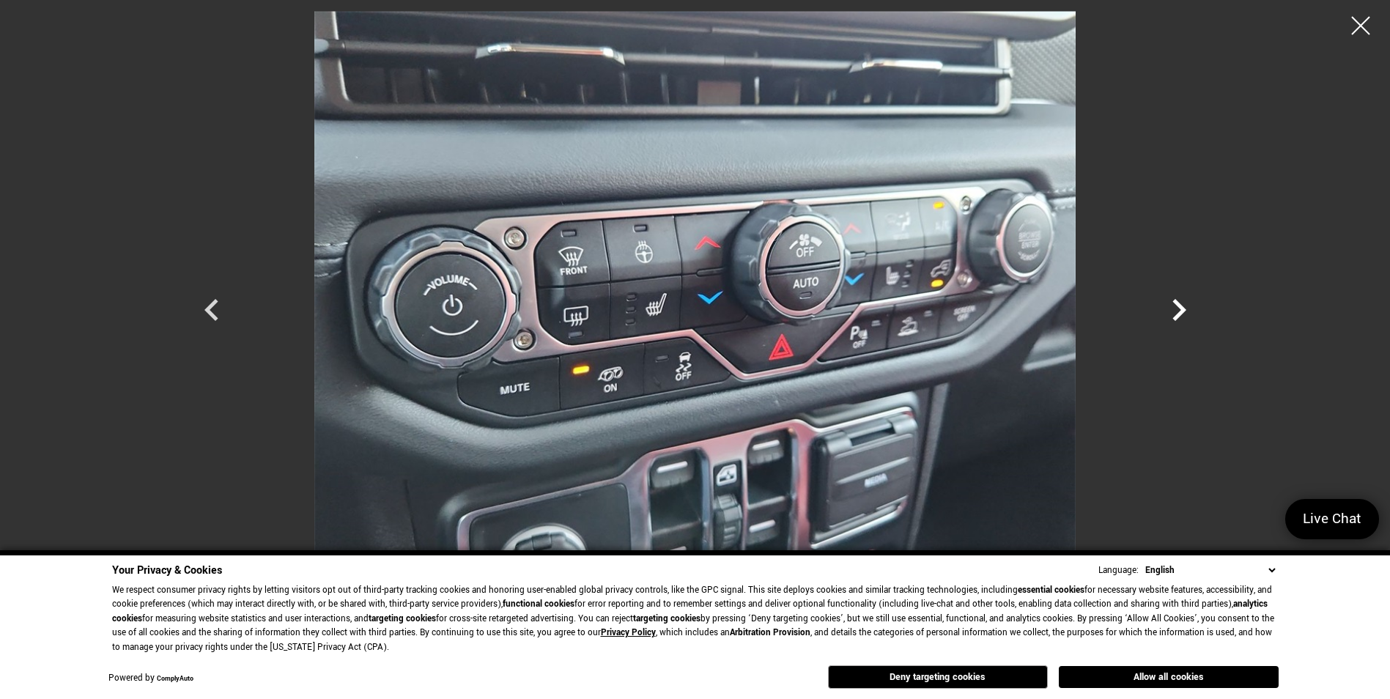
click at [1170, 321] on icon "Next" at bounding box center [1179, 310] width 44 height 44
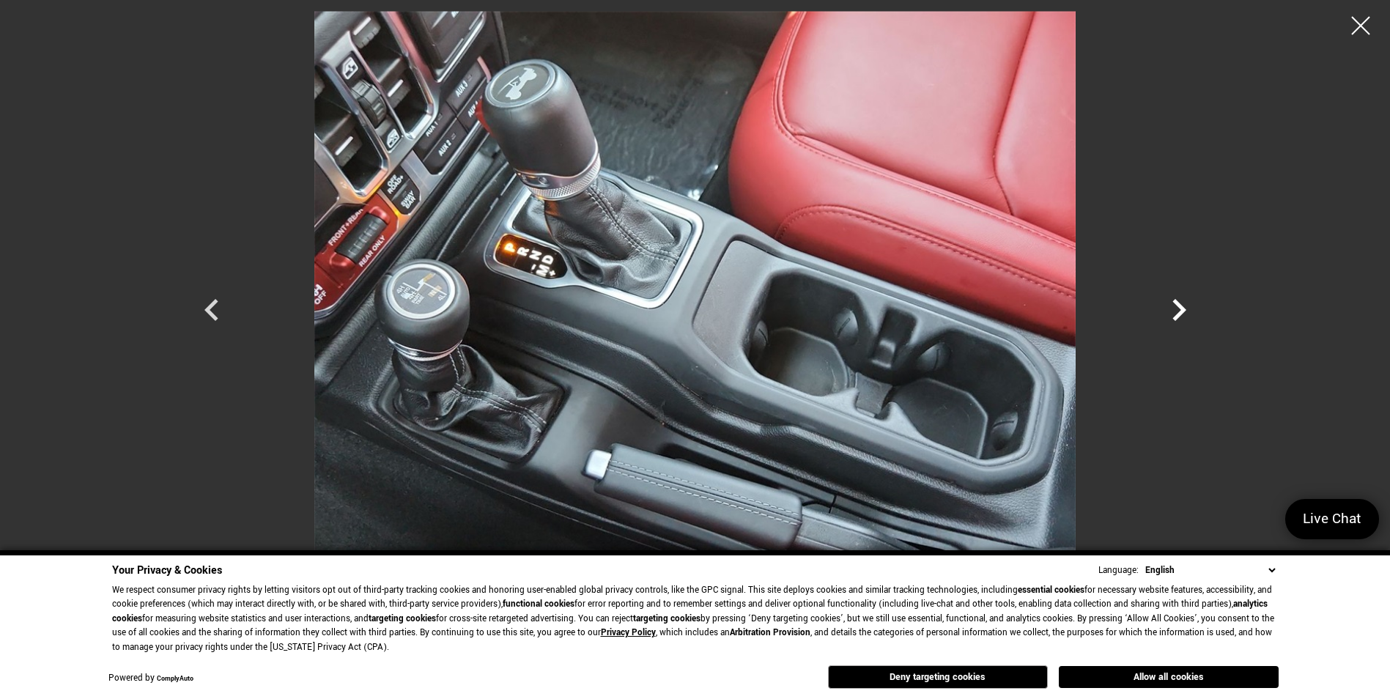
click at [1170, 321] on icon "Next" at bounding box center [1179, 310] width 44 height 44
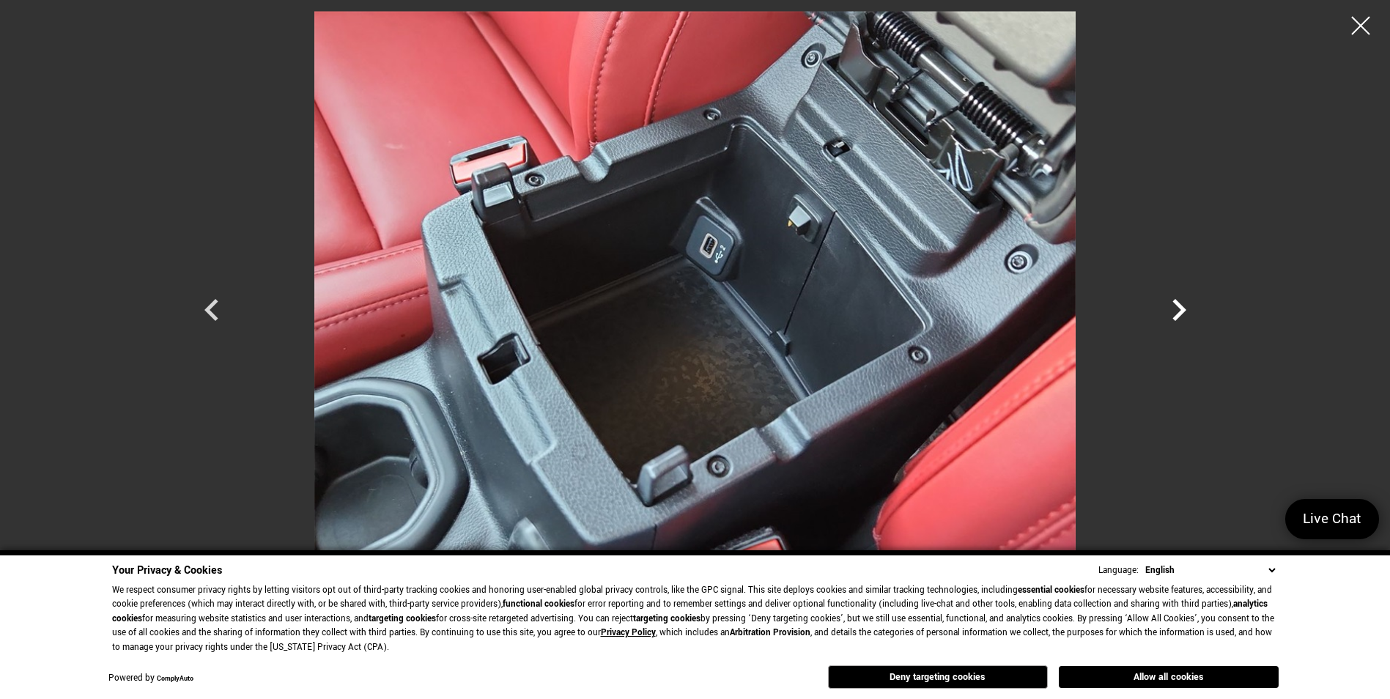
click at [1170, 321] on icon "Next" at bounding box center [1179, 310] width 44 height 44
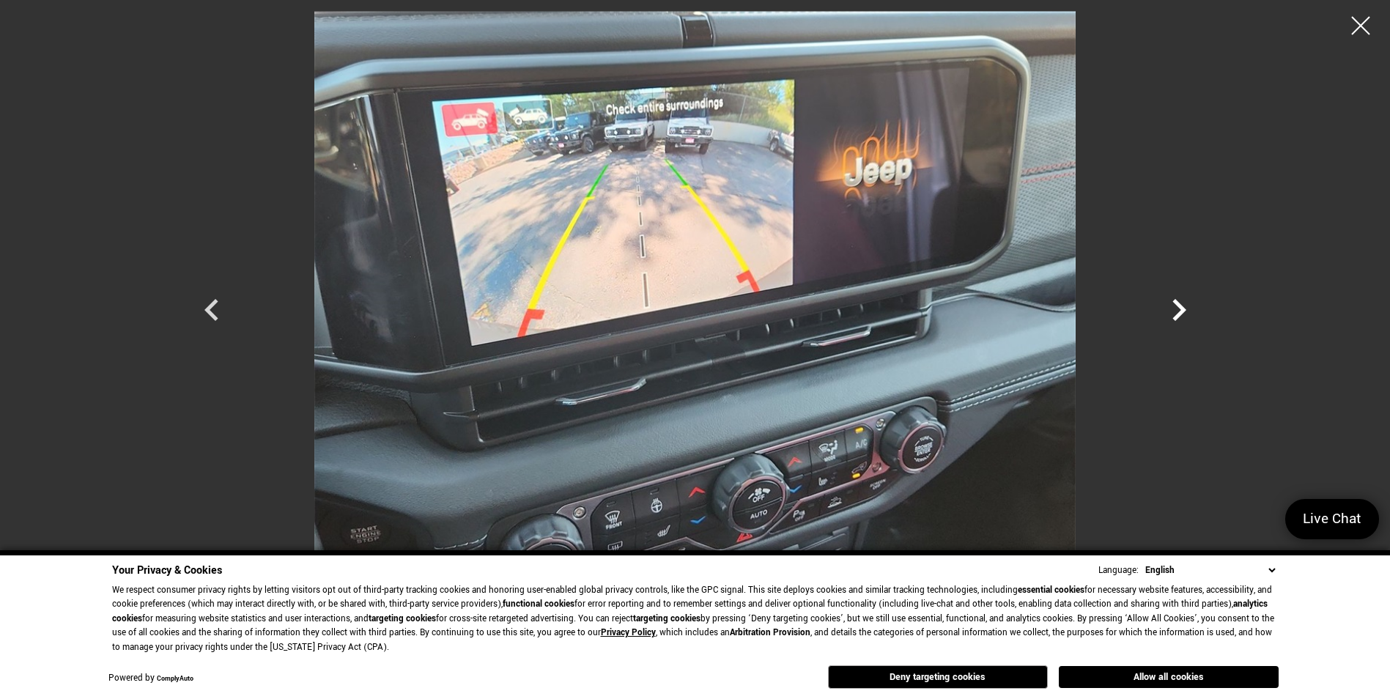
click at [1170, 321] on icon "Next" at bounding box center [1179, 310] width 44 height 44
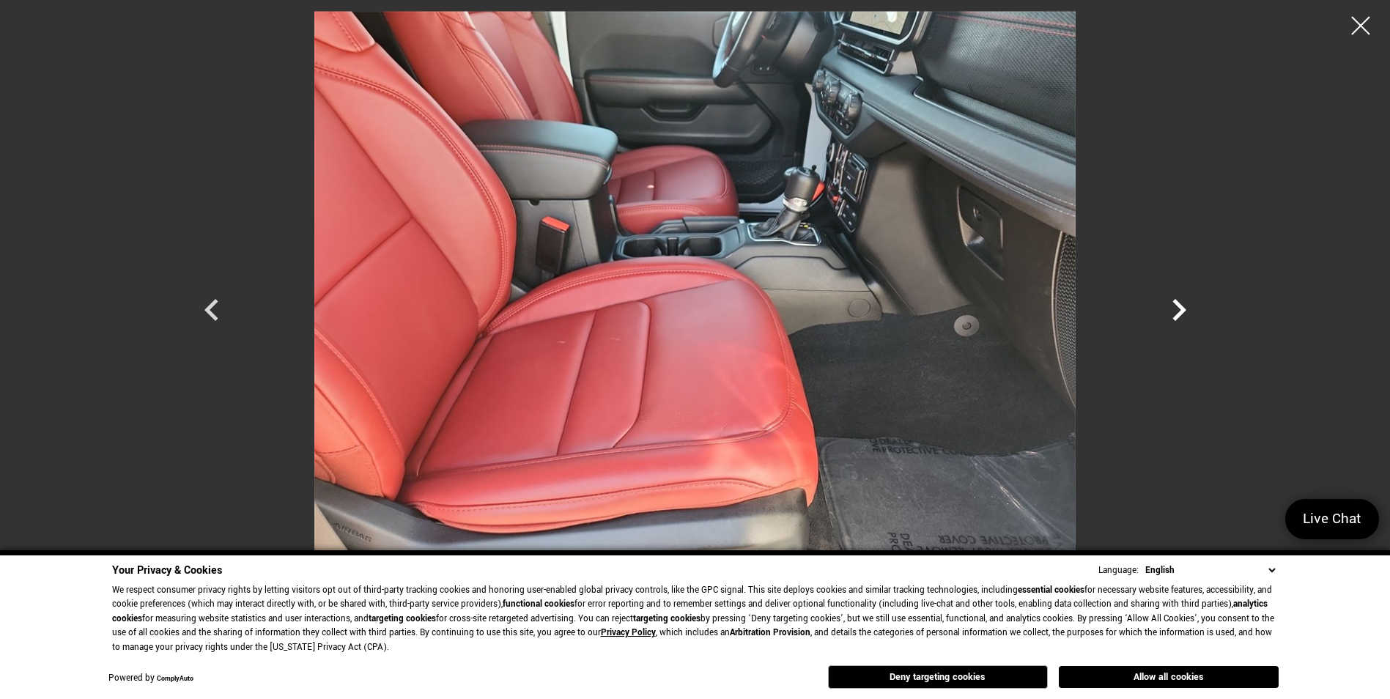
click at [1170, 321] on icon "Next" at bounding box center [1179, 310] width 44 height 44
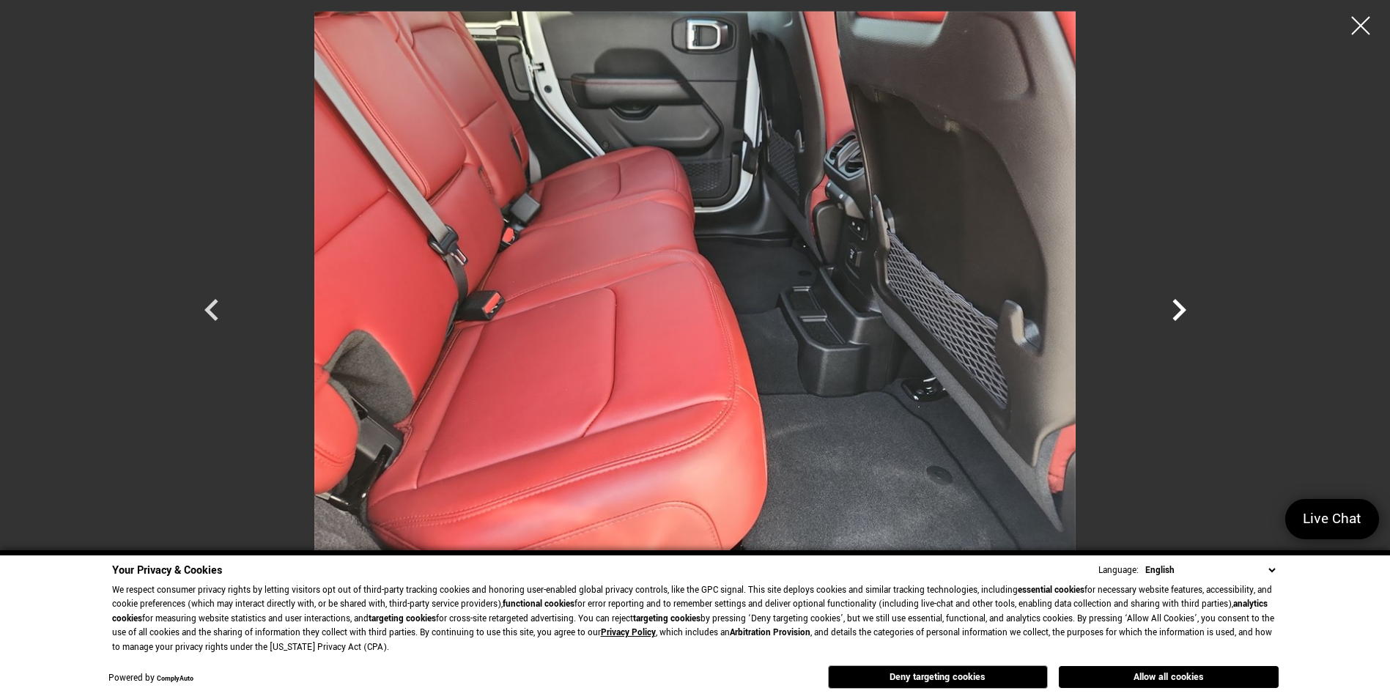
click at [1170, 321] on icon "Next" at bounding box center [1179, 310] width 44 height 44
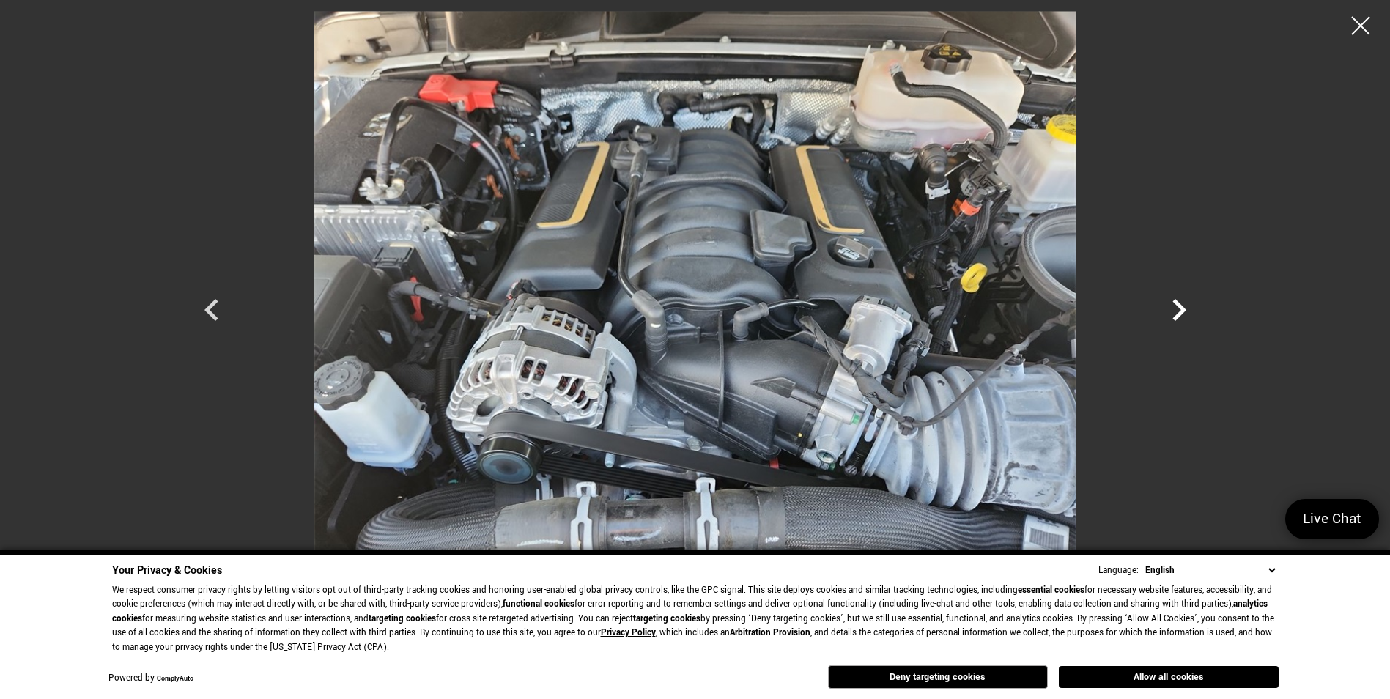
click at [1170, 321] on icon "Next" at bounding box center [1179, 310] width 44 height 44
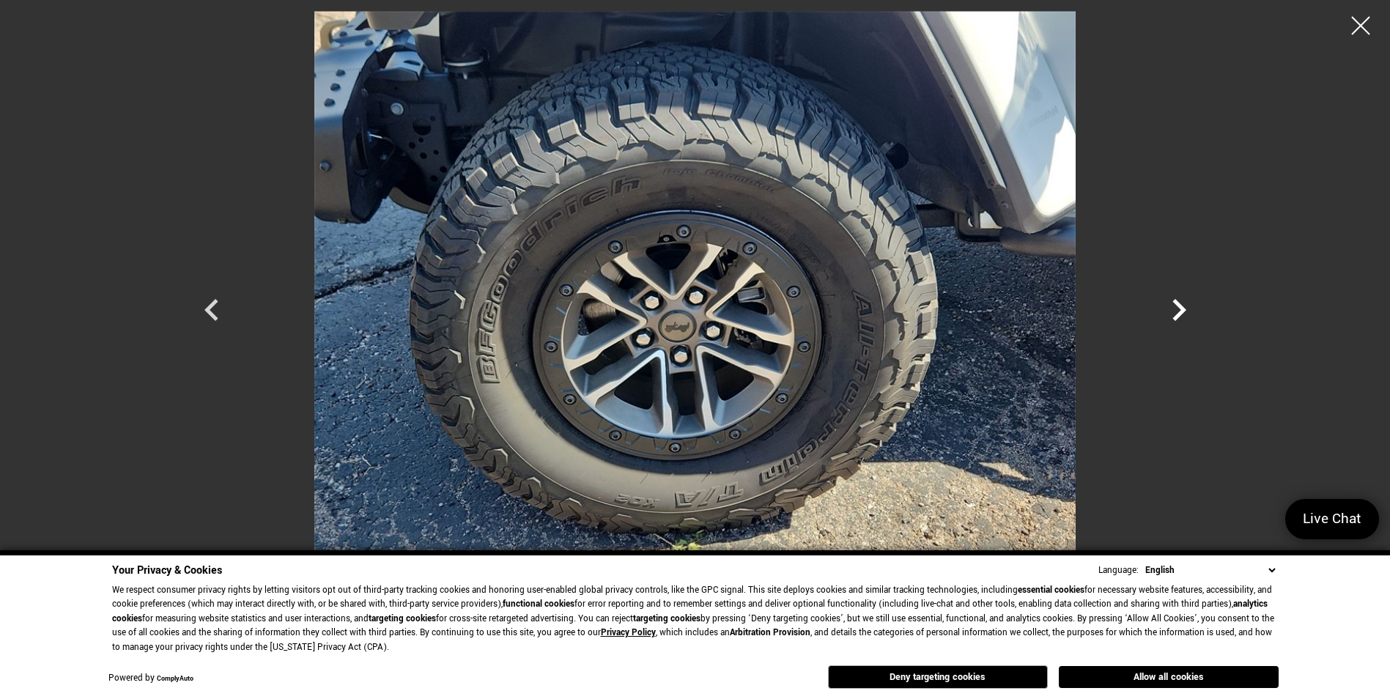
click at [1170, 321] on icon "Next" at bounding box center [1179, 310] width 44 height 44
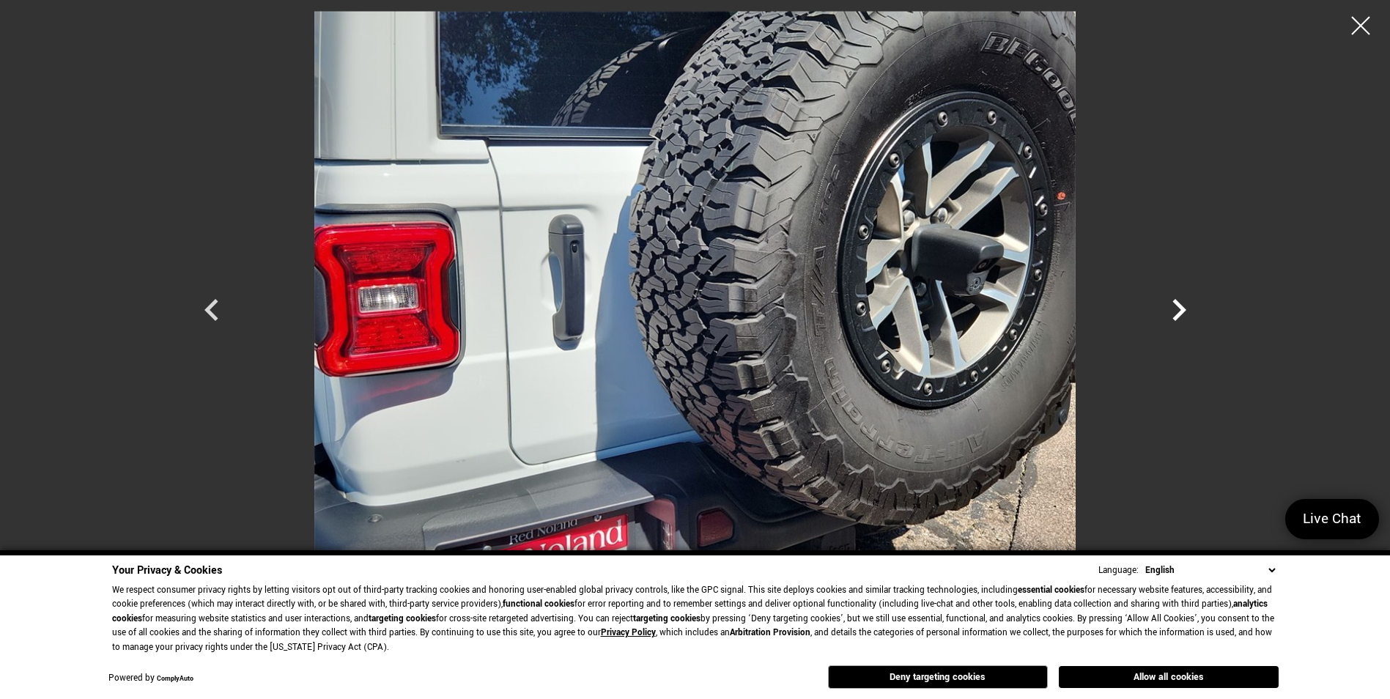
click at [1170, 321] on icon "Next" at bounding box center [1179, 310] width 44 height 44
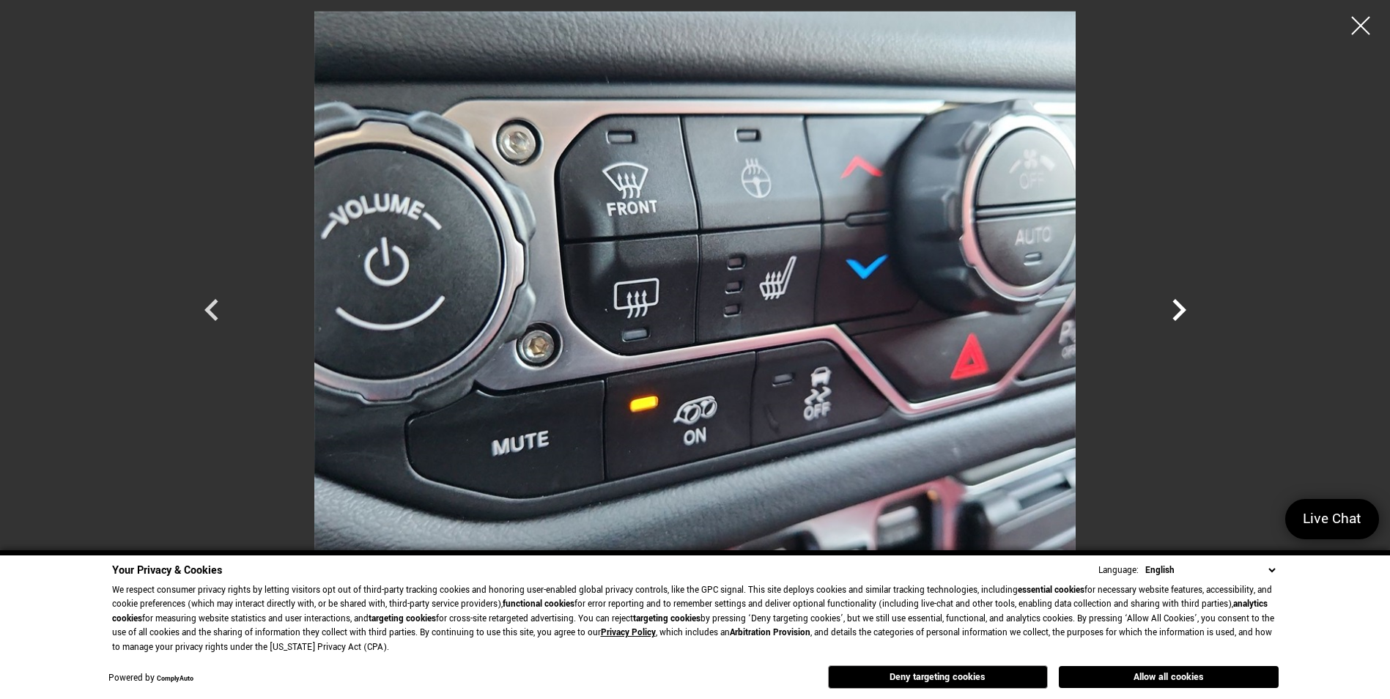
click at [1170, 321] on icon "Next" at bounding box center [1179, 310] width 44 height 44
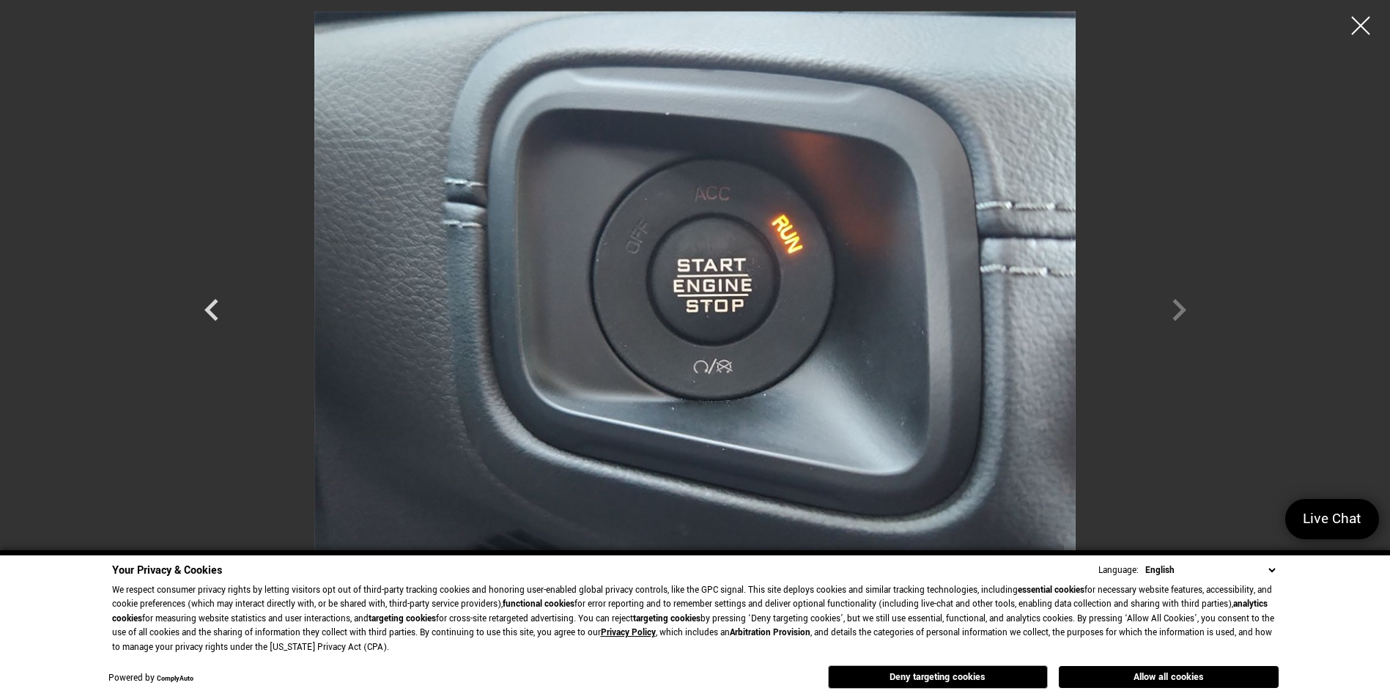
click at [1170, 321] on div at bounding box center [695, 296] width 1026 height 571
